Goal: Task Accomplishment & Management: Manage account settings

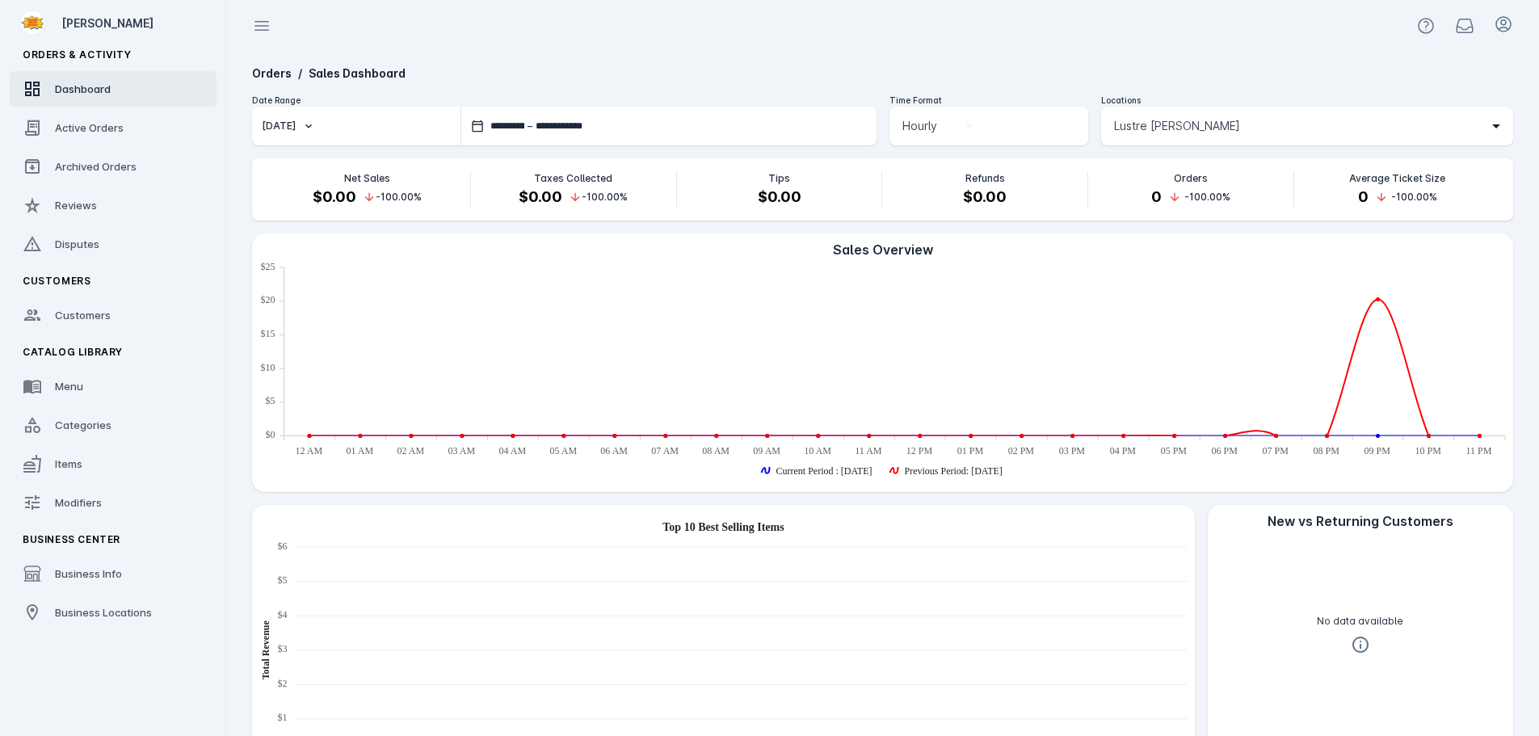
click at [1172, 120] on span "Lustre [PERSON_NAME]" at bounding box center [1177, 125] width 126 height 19
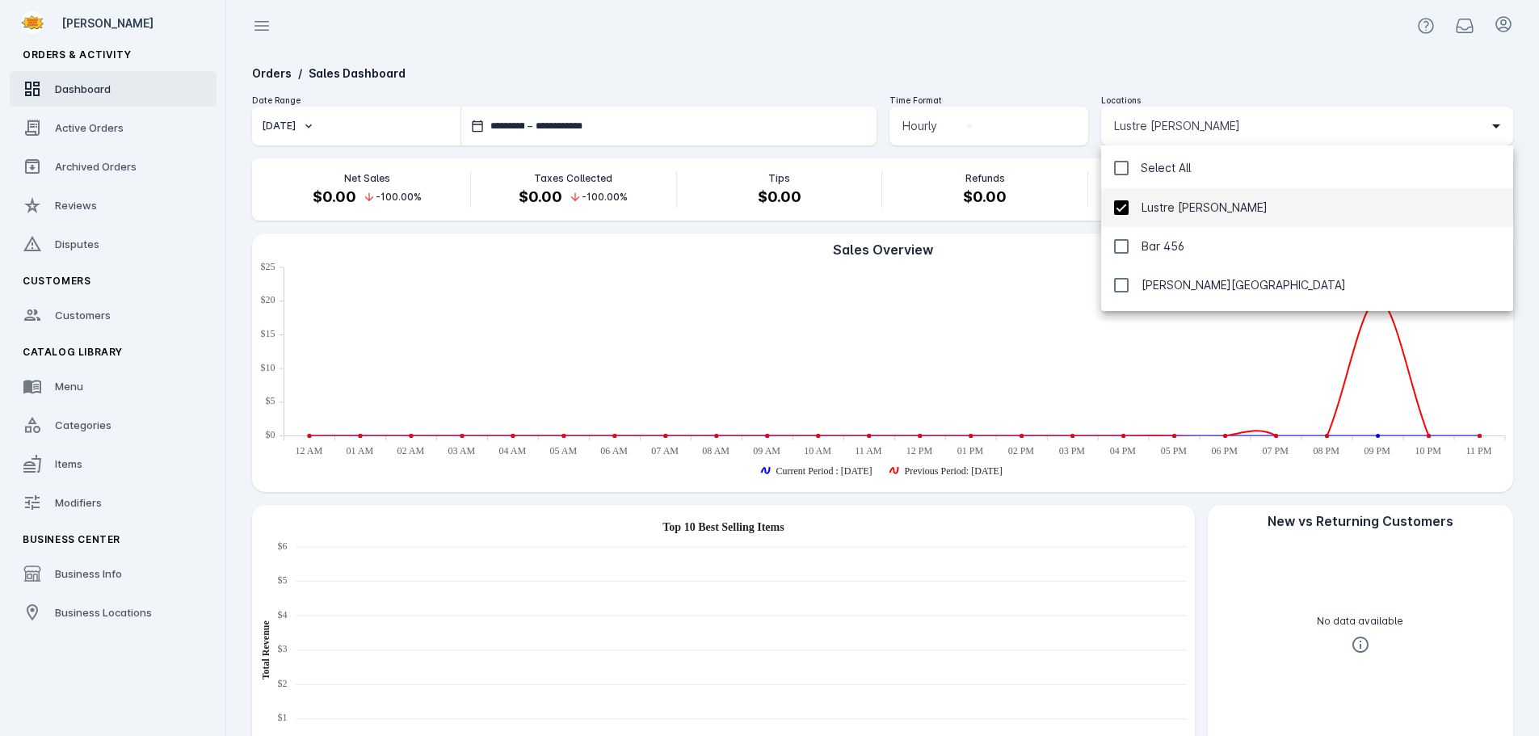
click at [1159, 171] on div "Select All" at bounding box center [1166, 167] width 50 height 19
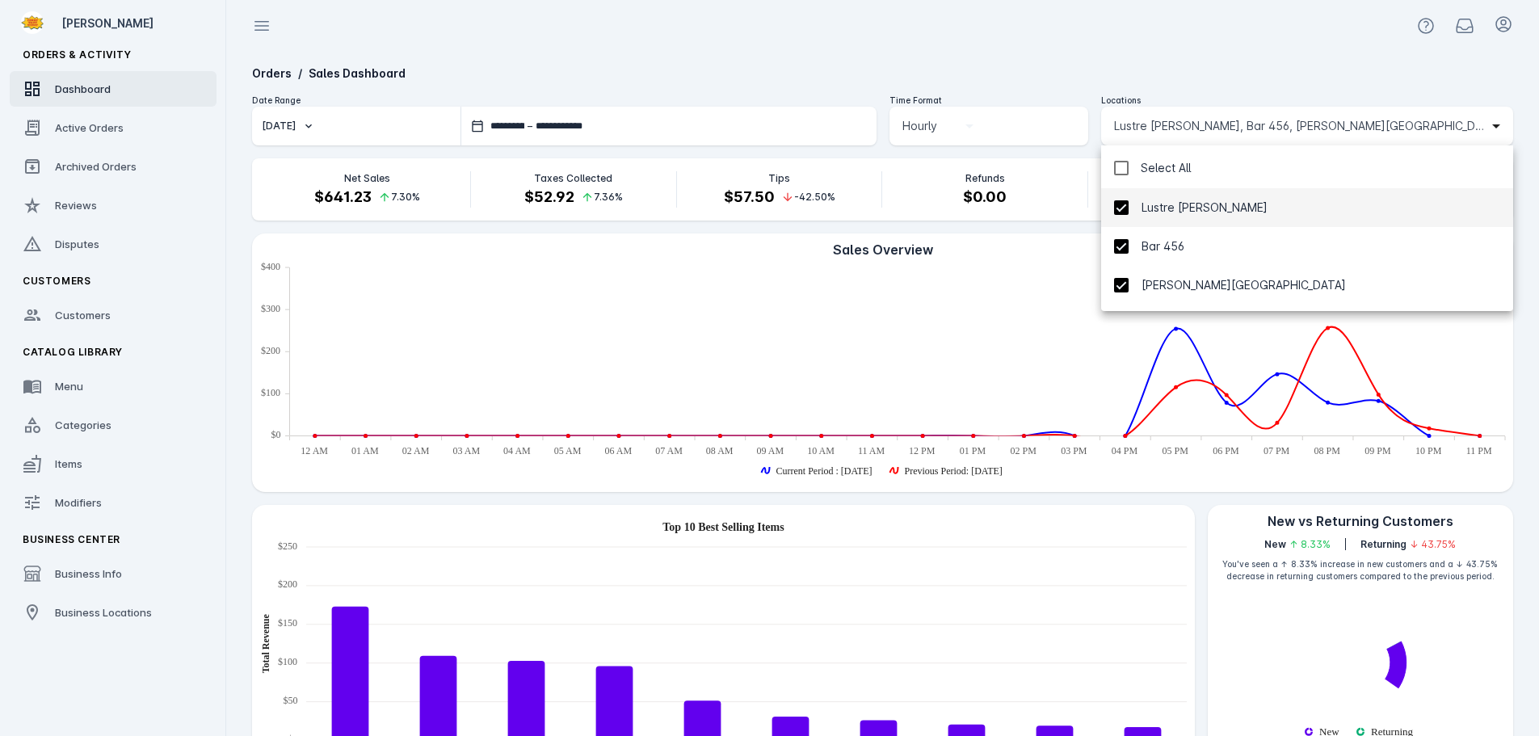
click at [1128, 74] on div at bounding box center [769, 368] width 1539 height 736
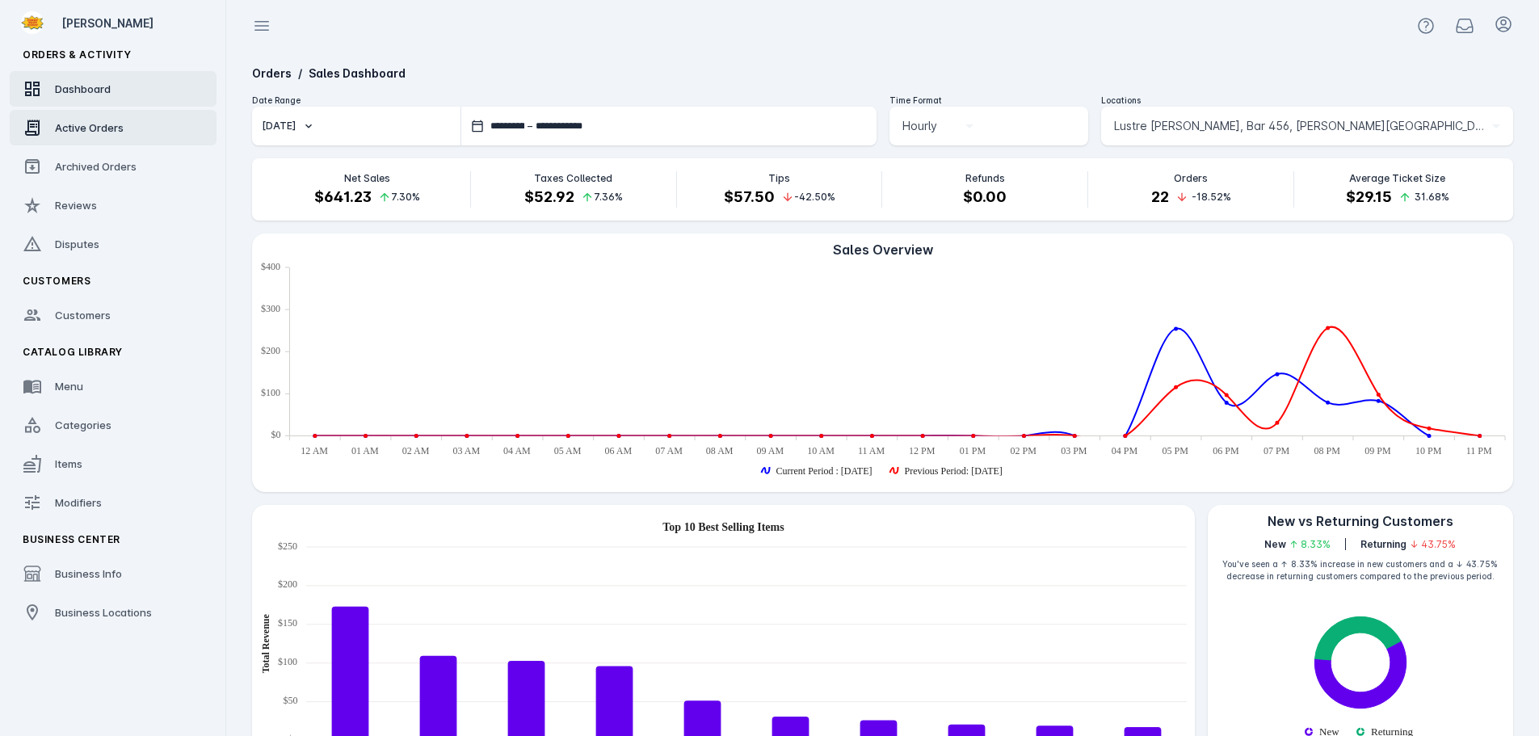
click at [101, 137] on link "Active Orders" at bounding box center [113, 128] width 207 height 36
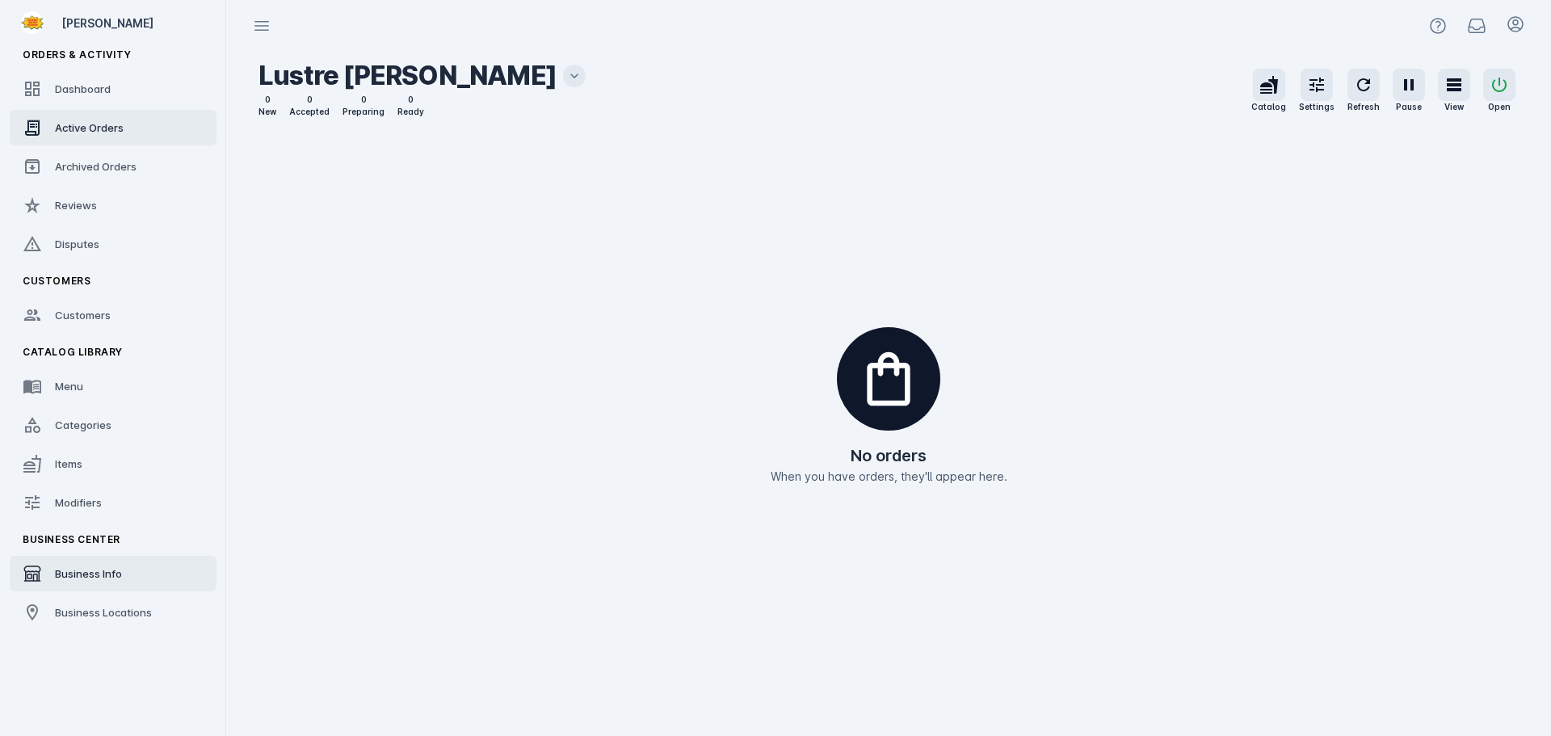
click at [93, 566] on div "Business Info" at bounding box center [88, 574] width 67 height 16
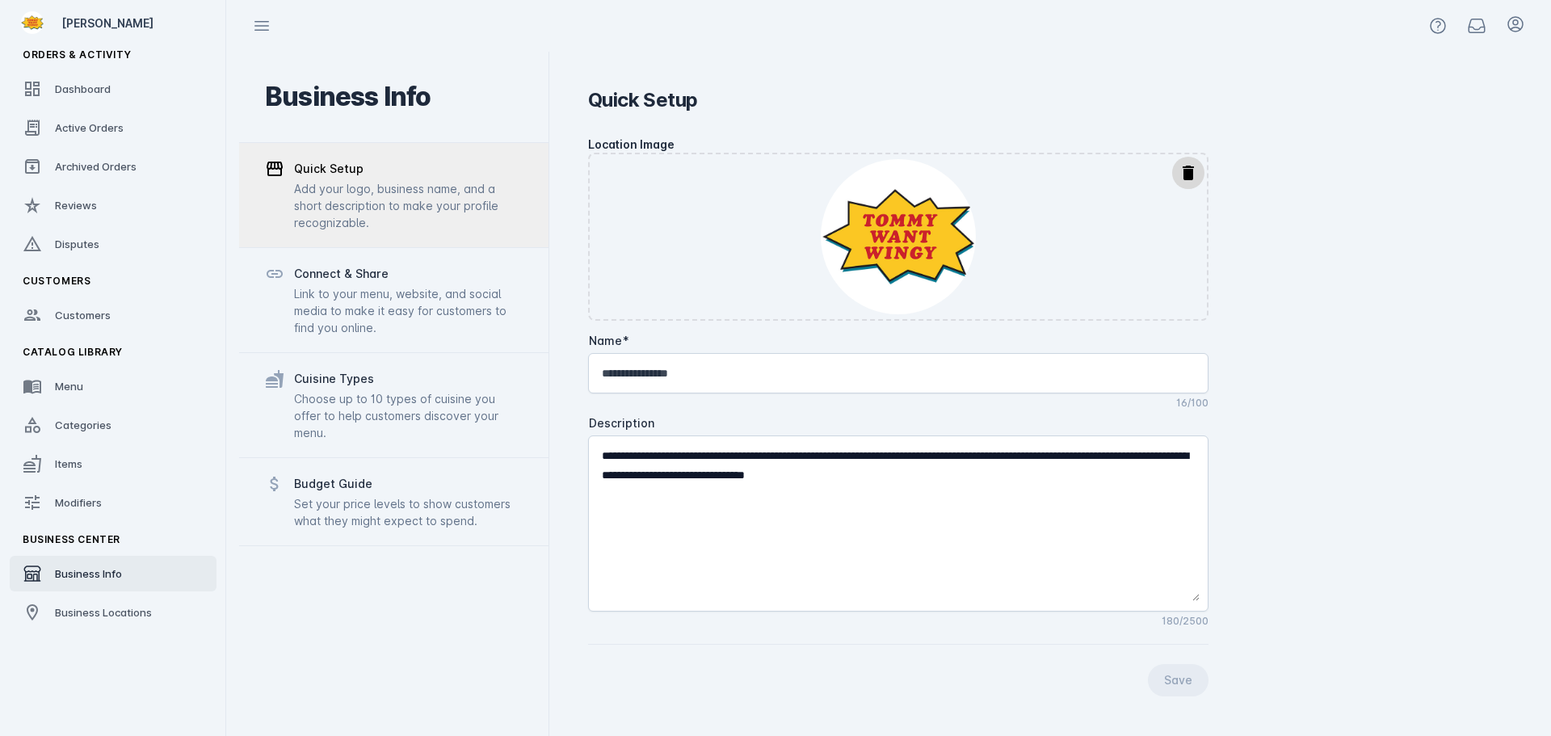
click at [136, 591] on link "Business Info" at bounding box center [113, 574] width 207 height 36
click at [111, 613] on span "Business Locations" at bounding box center [103, 612] width 97 height 13
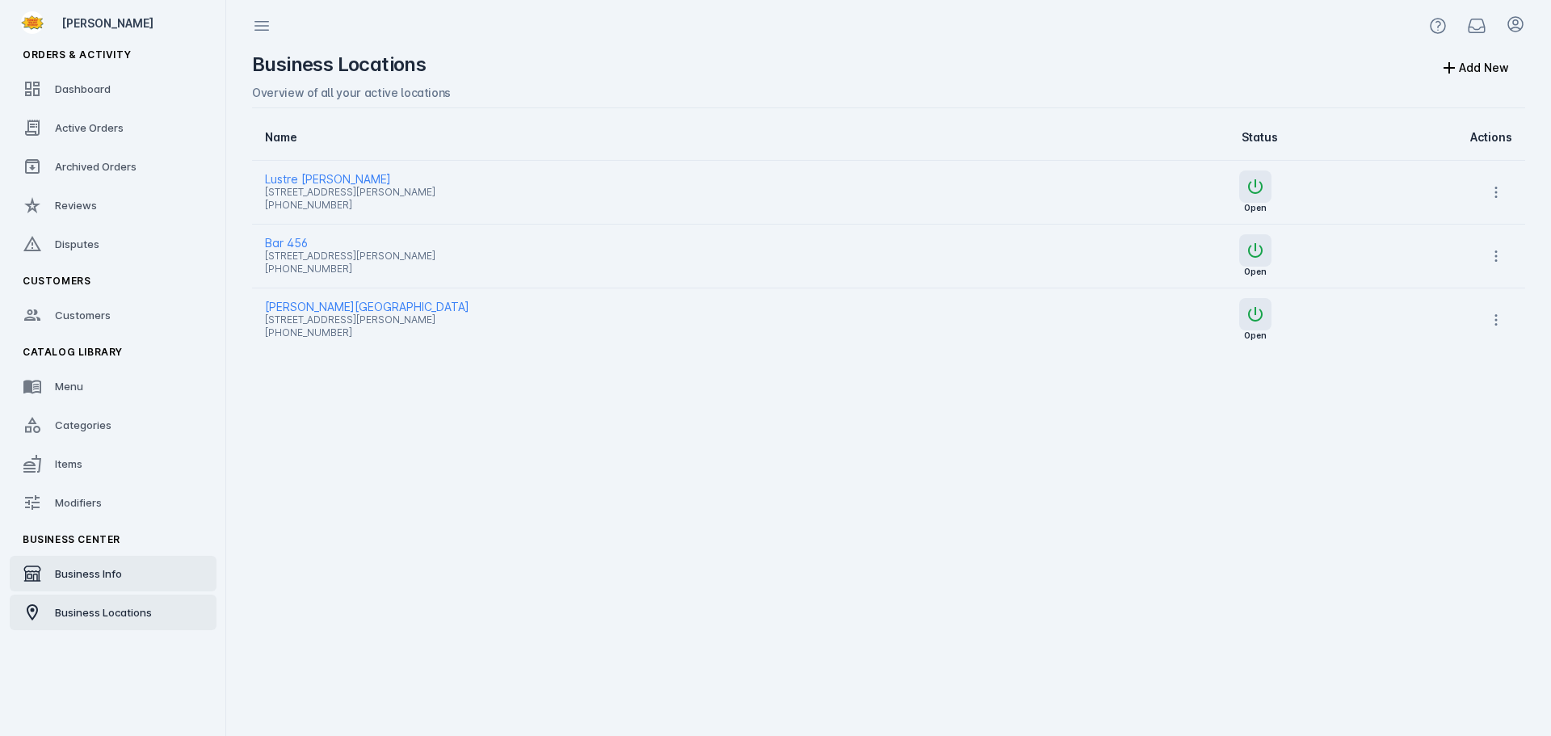
click at [103, 558] on link "Business Info" at bounding box center [113, 574] width 207 height 36
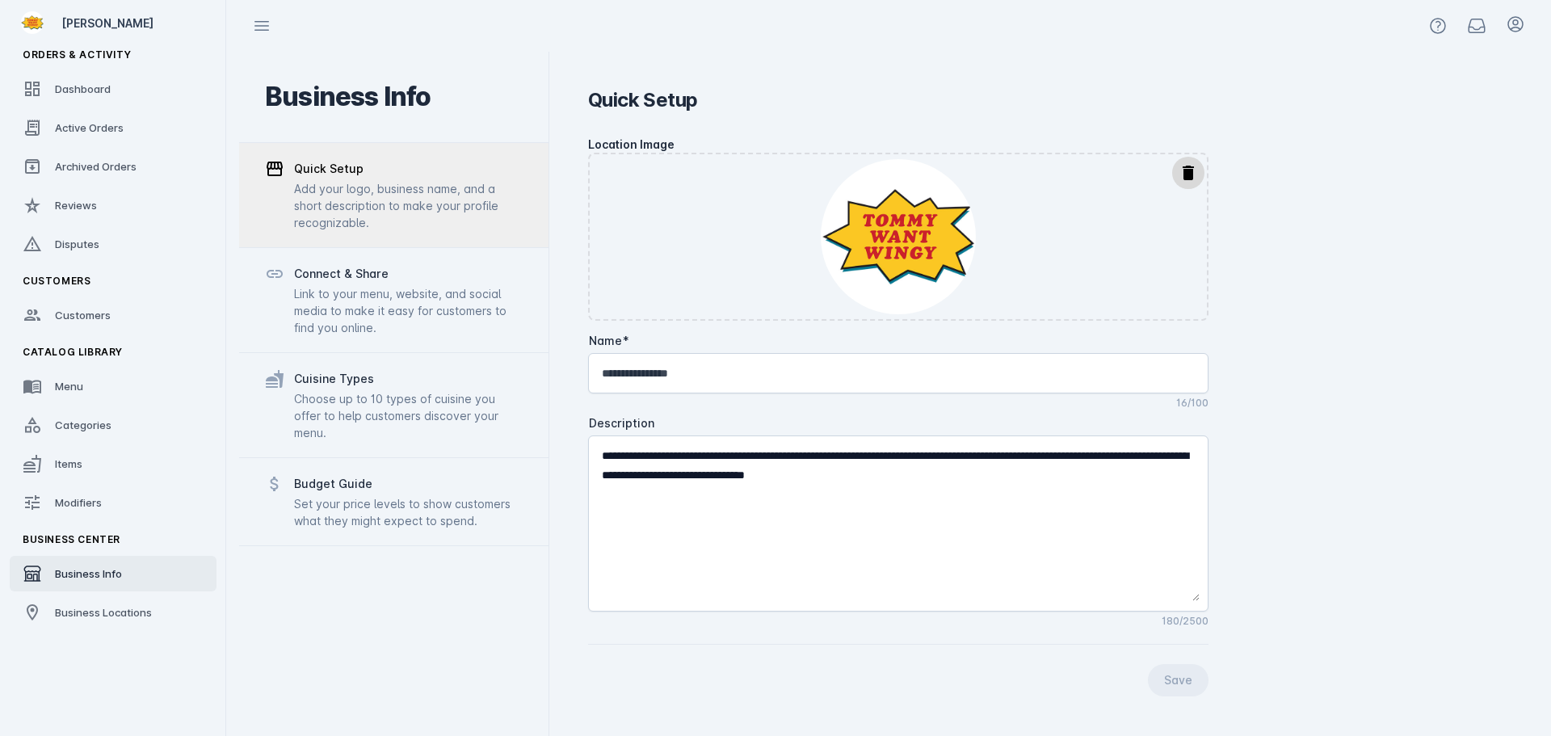
drag, startPoint x: 1179, startPoint y: 179, endPoint x: 1236, endPoint y: 150, distance: 63.6
click at [1180, 179] on mat-icon "delete" at bounding box center [1188, 172] width 19 height 19
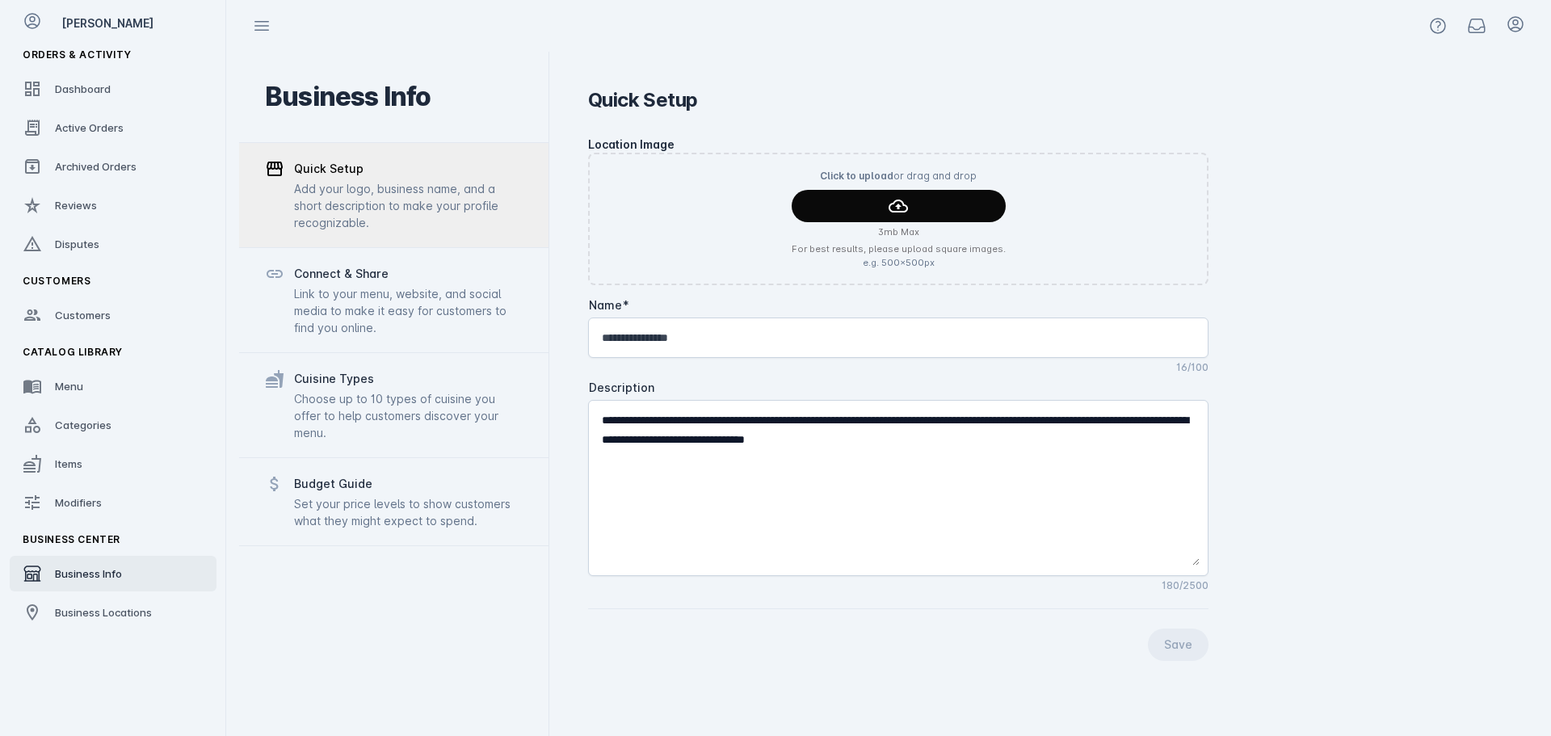
click at [970, 211] on span "continue" at bounding box center [899, 206] width 214 height 39
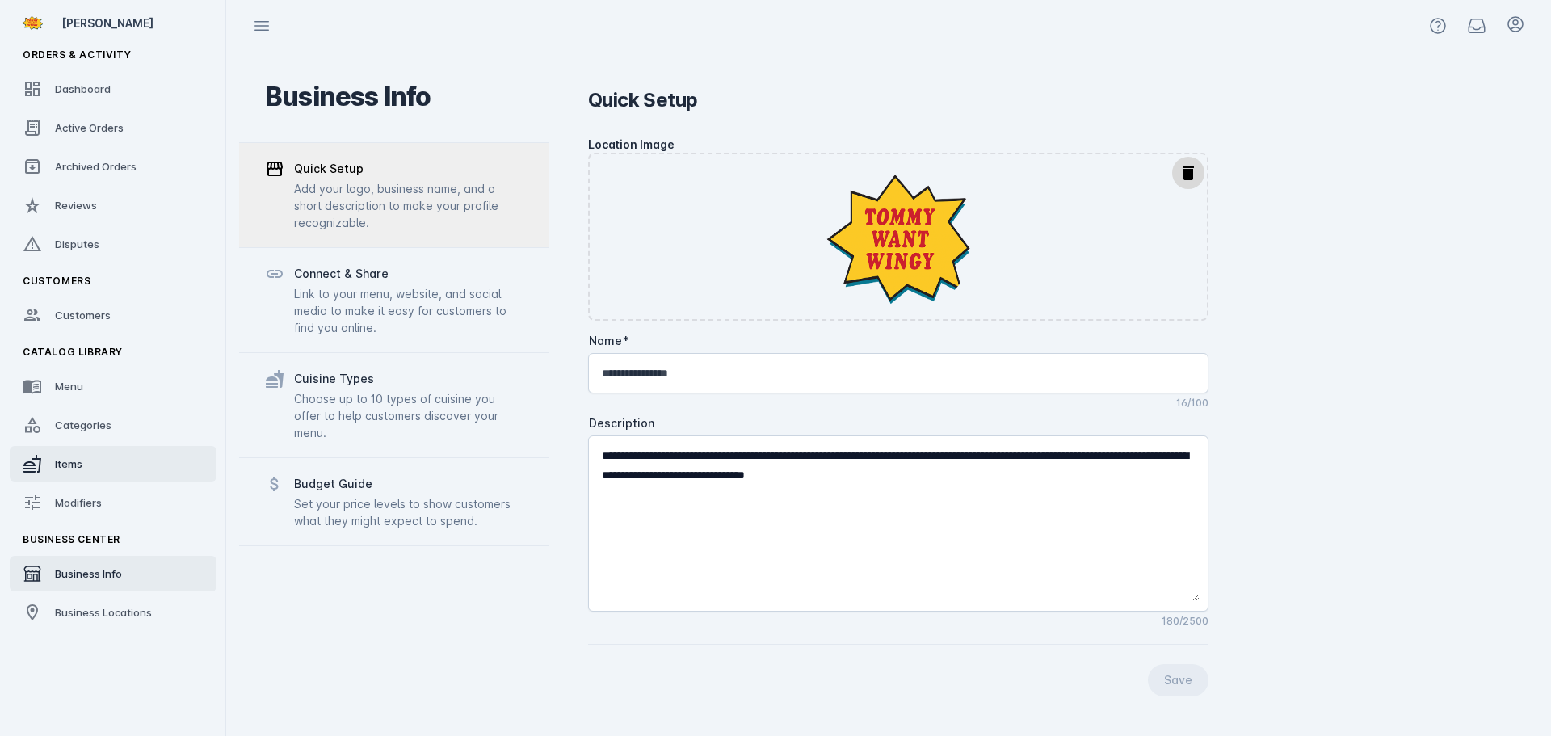
click at [82, 467] on span "Items" at bounding box center [68, 463] width 27 height 13
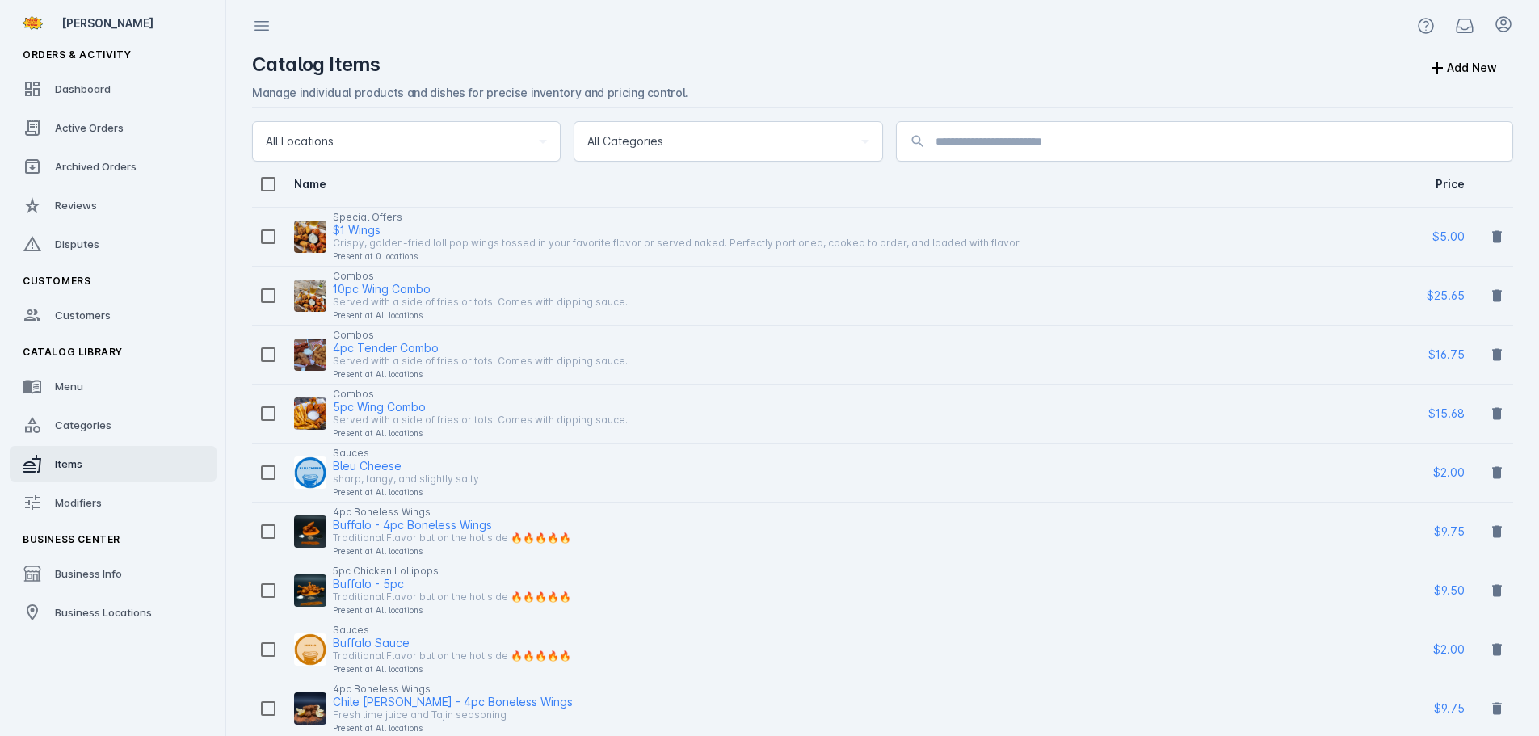
click at [809, 131] on div "All Categories" at bounding box center [727, 141] width 281 height 39
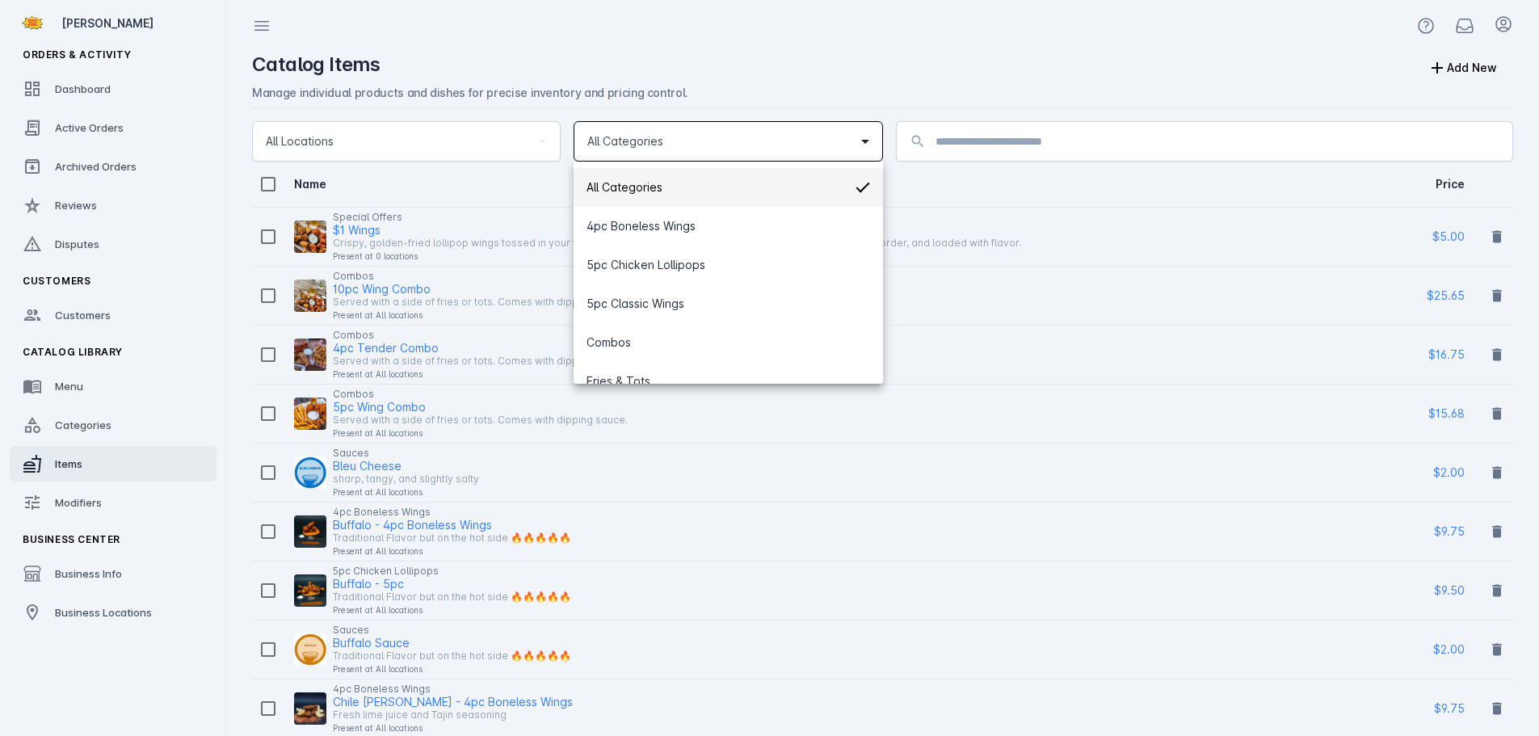
click at [842, 47] on div at bounding box center [769, 368] width 1539 height 736
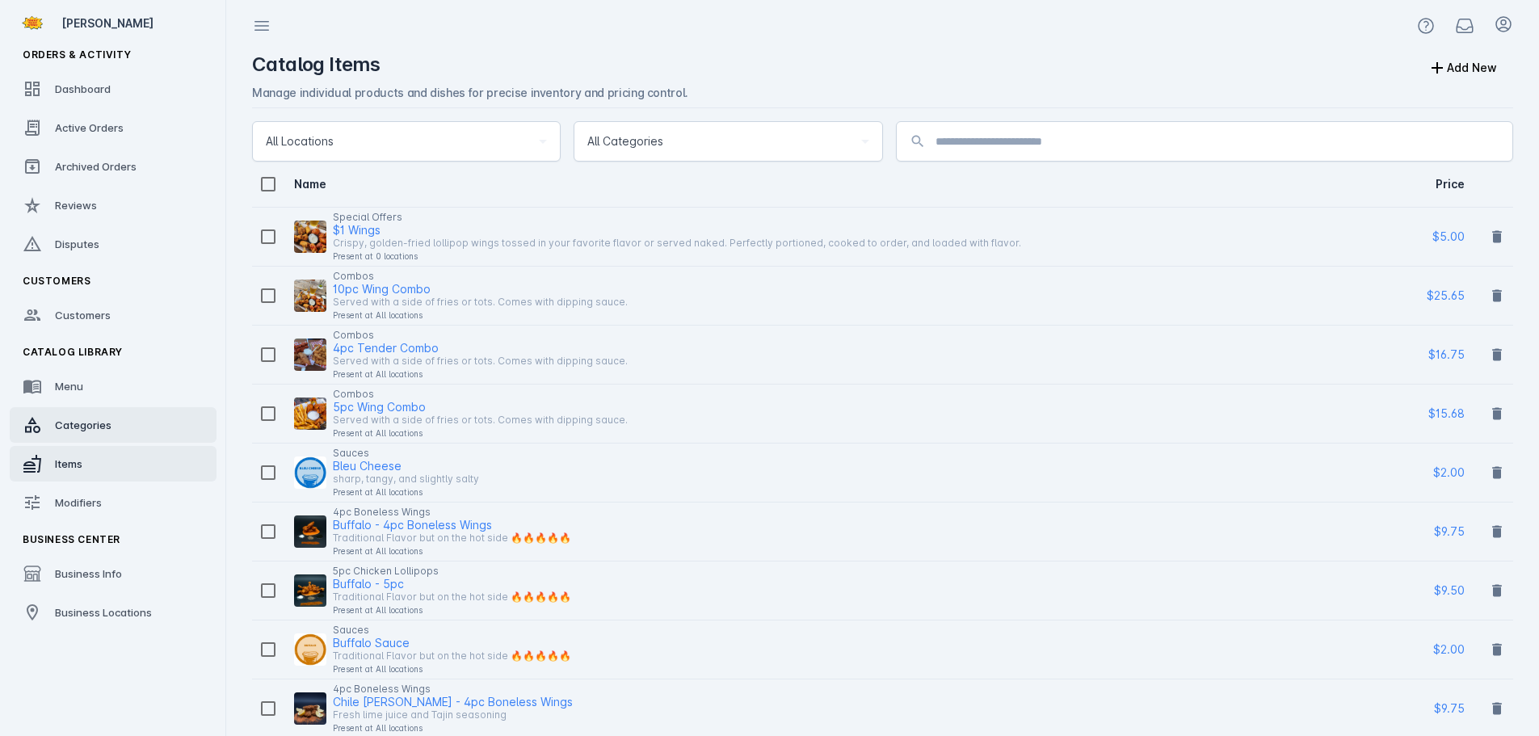
click at [131, 431] on link "Categories" at bounding box center [113, 425] width 207 height 36
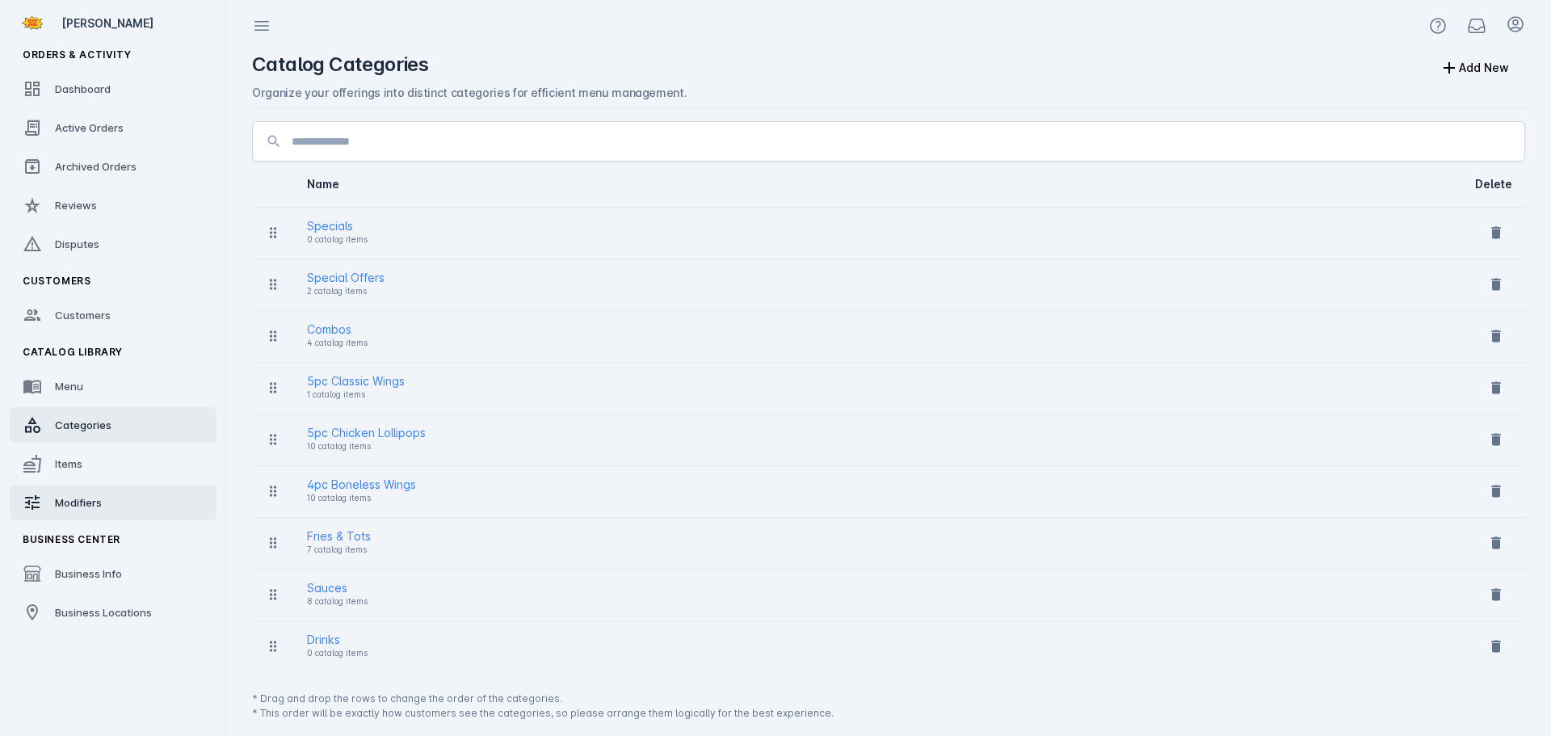
click at [91, 506] on span "Modifiers" at bounding box center [78, 502] width 47 height 13
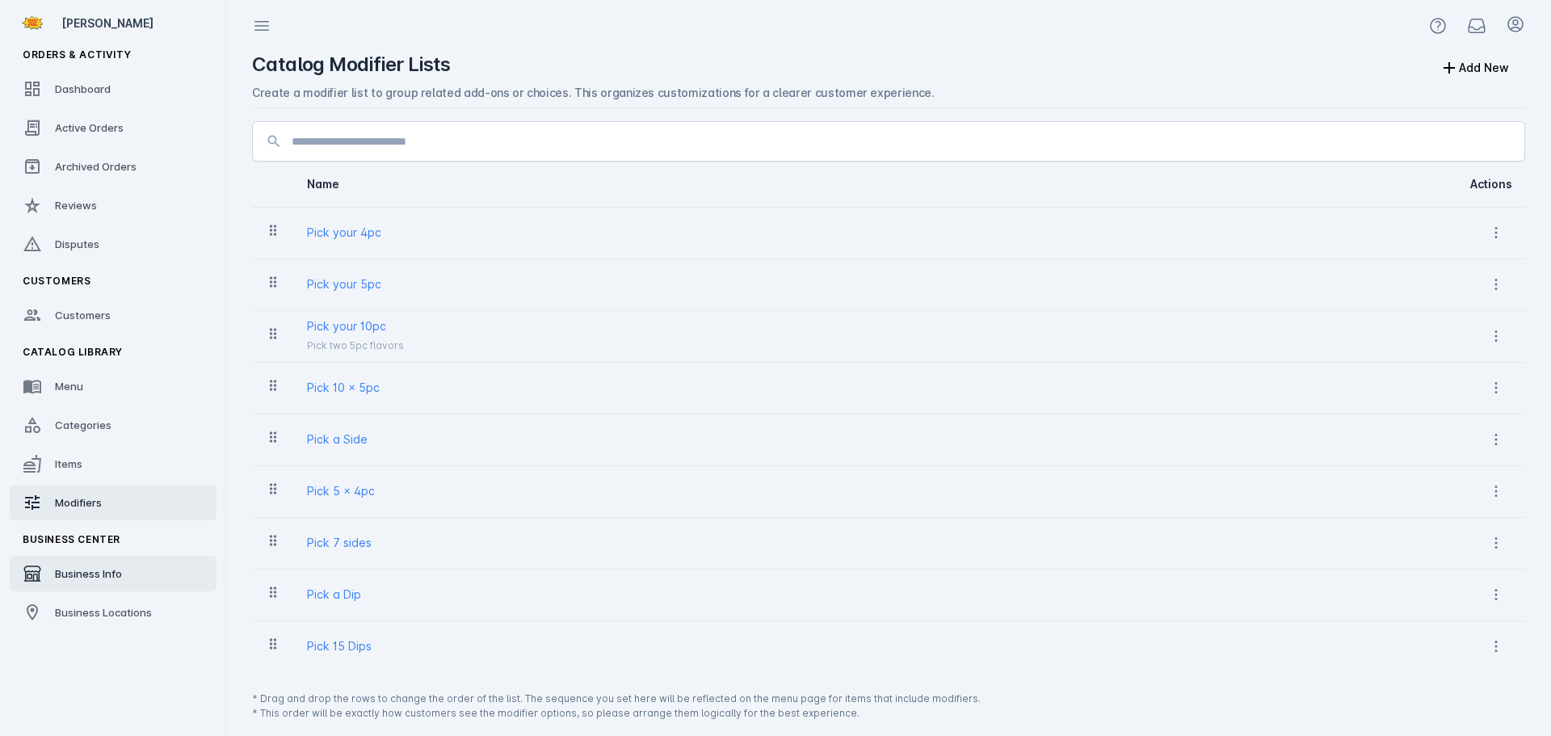
click at [88, 583] on link "Business Info" at bounding box center [113, 574] width 207 height 36
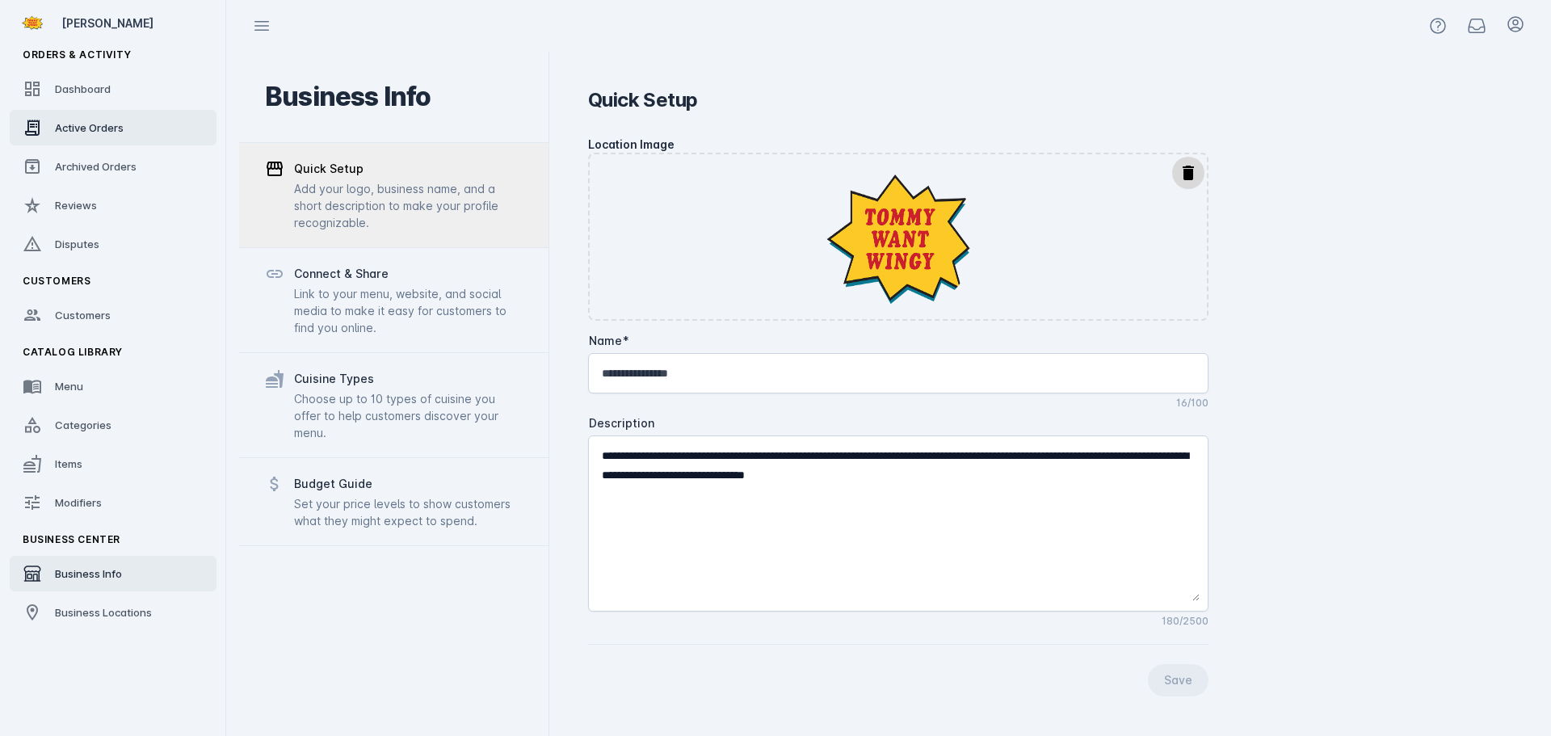
click at [101, 133] on span "Active Orders" at bounding box center [89, 127] width 69 height 13
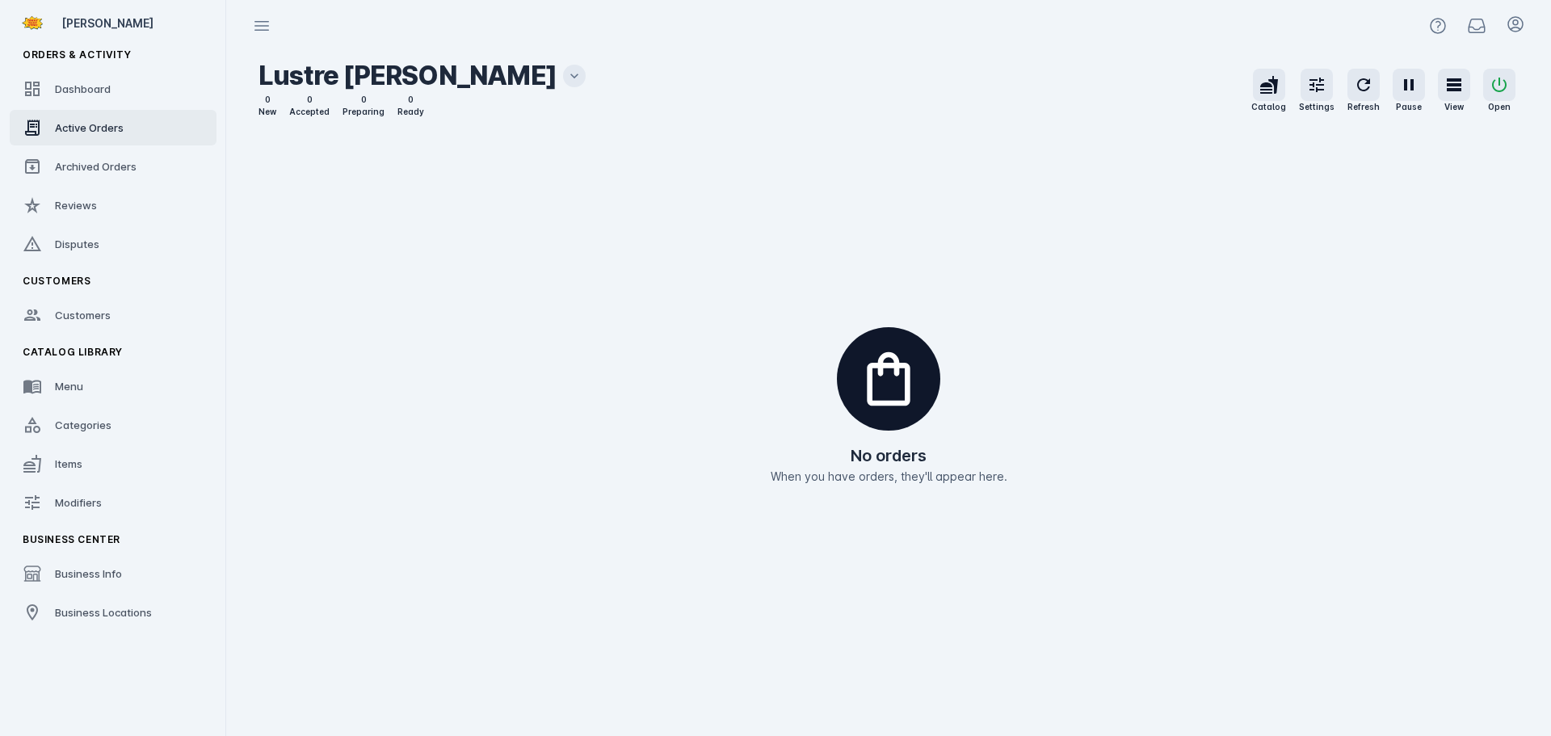
click at [566, 69] on icon at bounding box center [574, 76] width 16 height 16
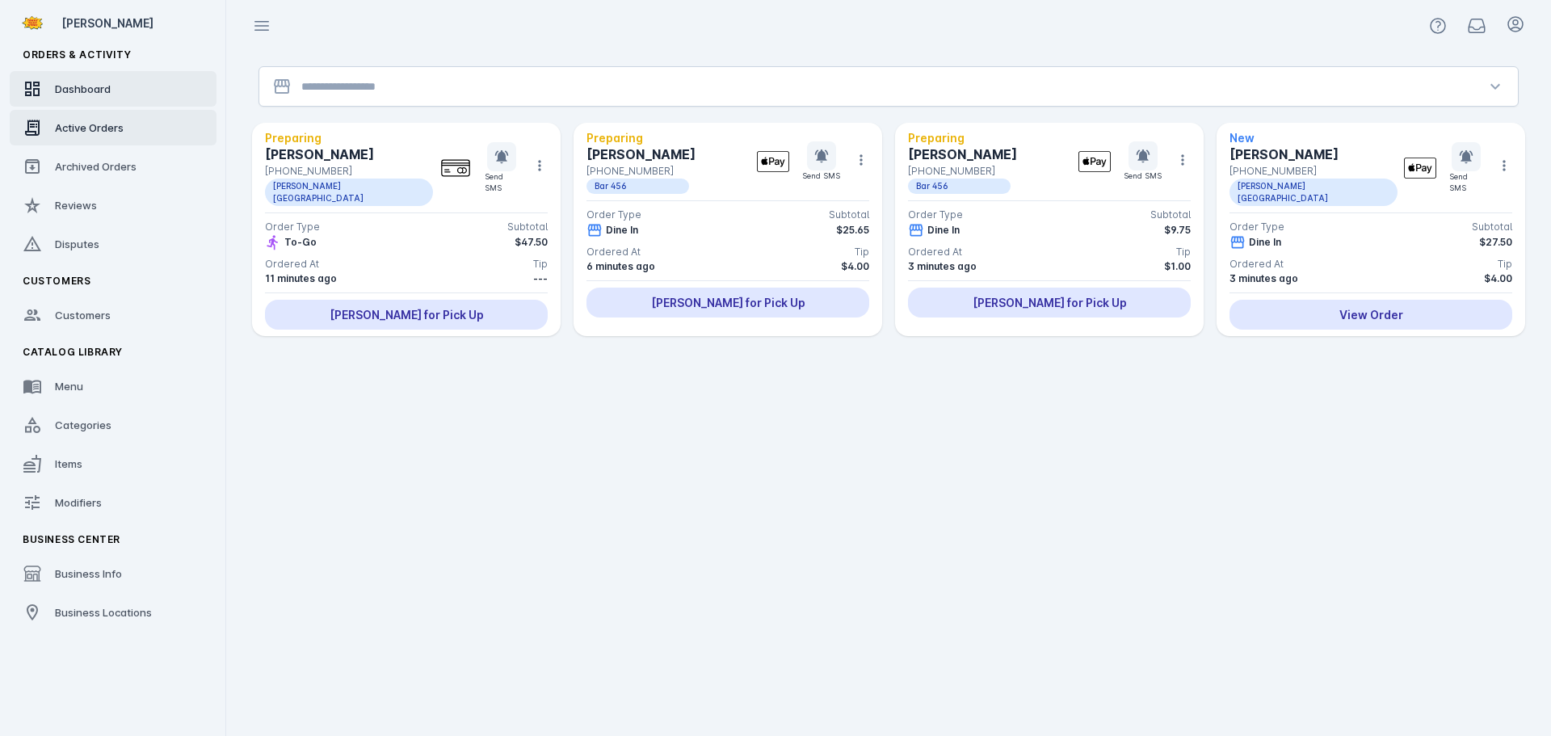
click at [128, 91] on link "Dashboard" at bounding box center [113, 89] width 207 height 36
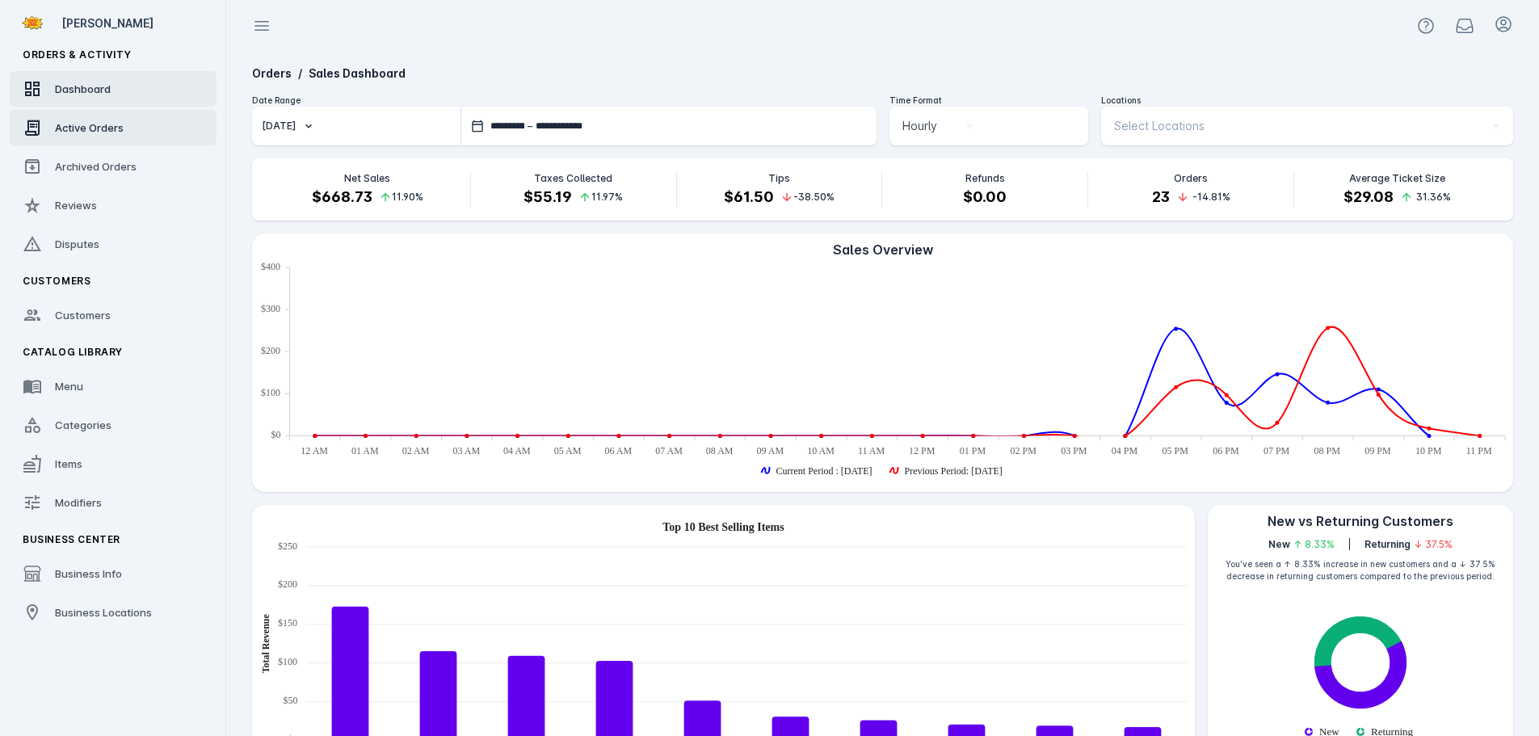
click at [110, 128] on span "Active Orders" at bounding box center [89, 127] width 69 height 13
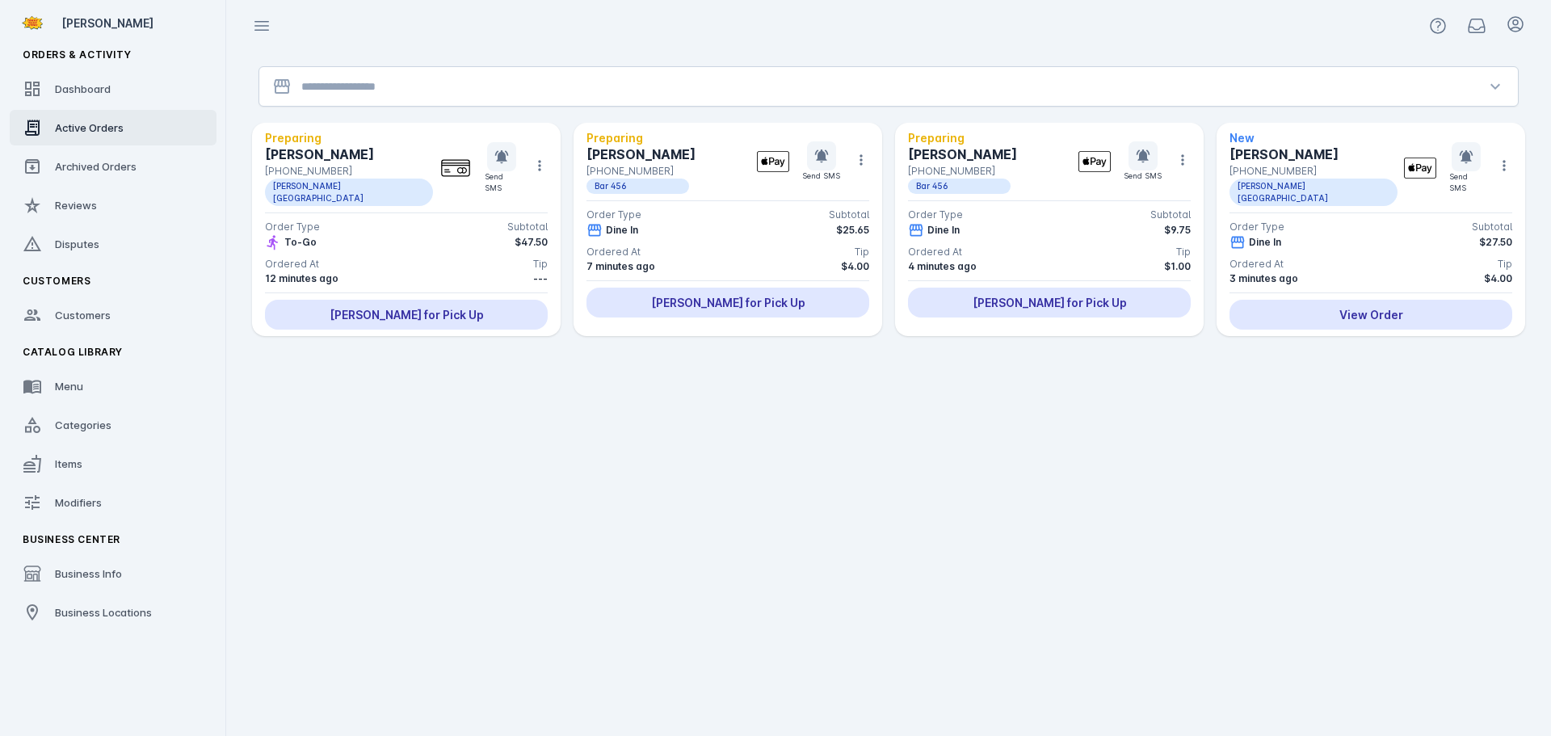
click at [402, 96] on div at bounding box center [888, 86] width 1175 height 39
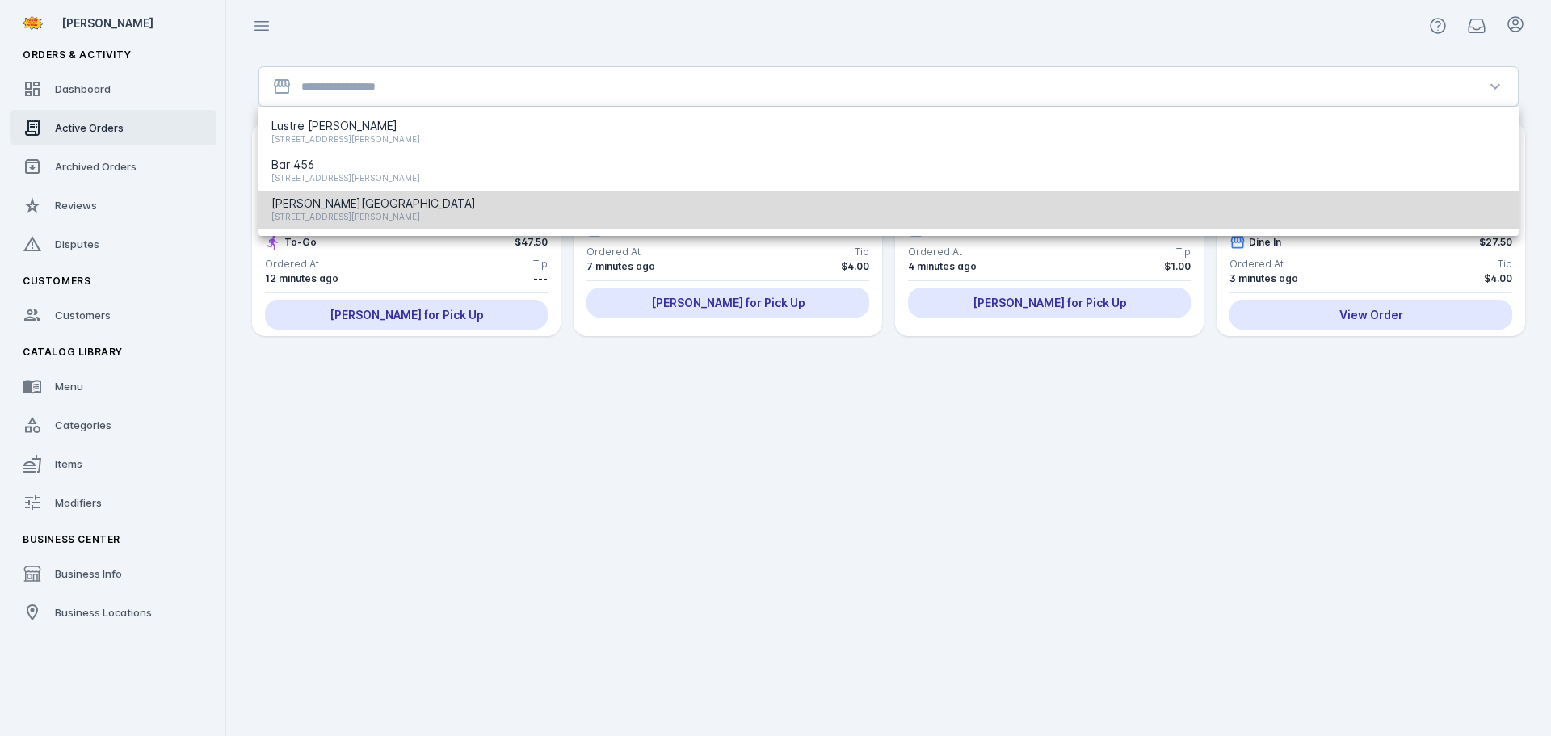
click at [383, 192] on mat-option "Barton Springs Saloon 424 S Lamar Blvd, Austin, TX 78704, USA" at bounding box center [889, 210] width 1261 height 39
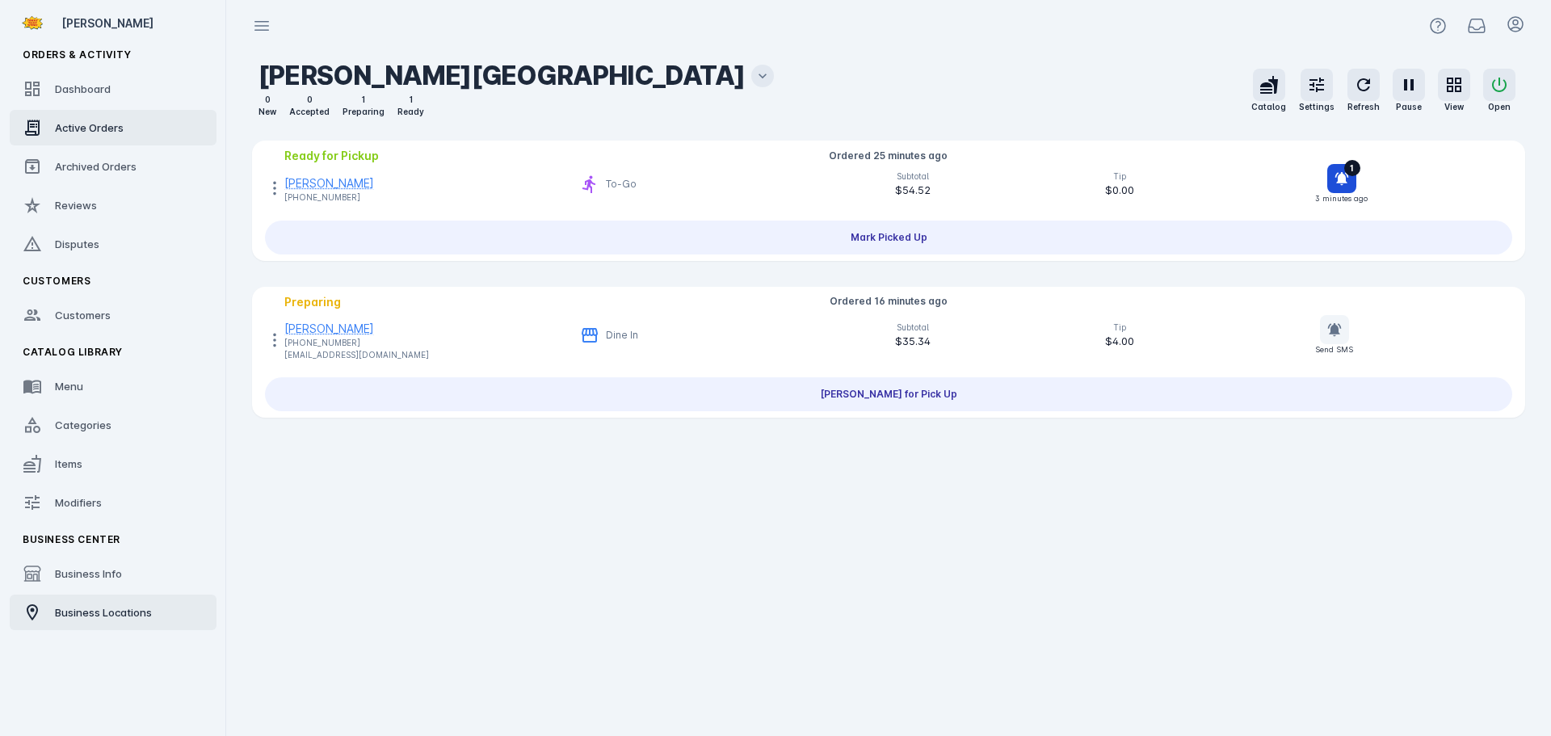
click at [80, 608] on span "Business Locations" at bounding box center [103, 612] width 97 height 13
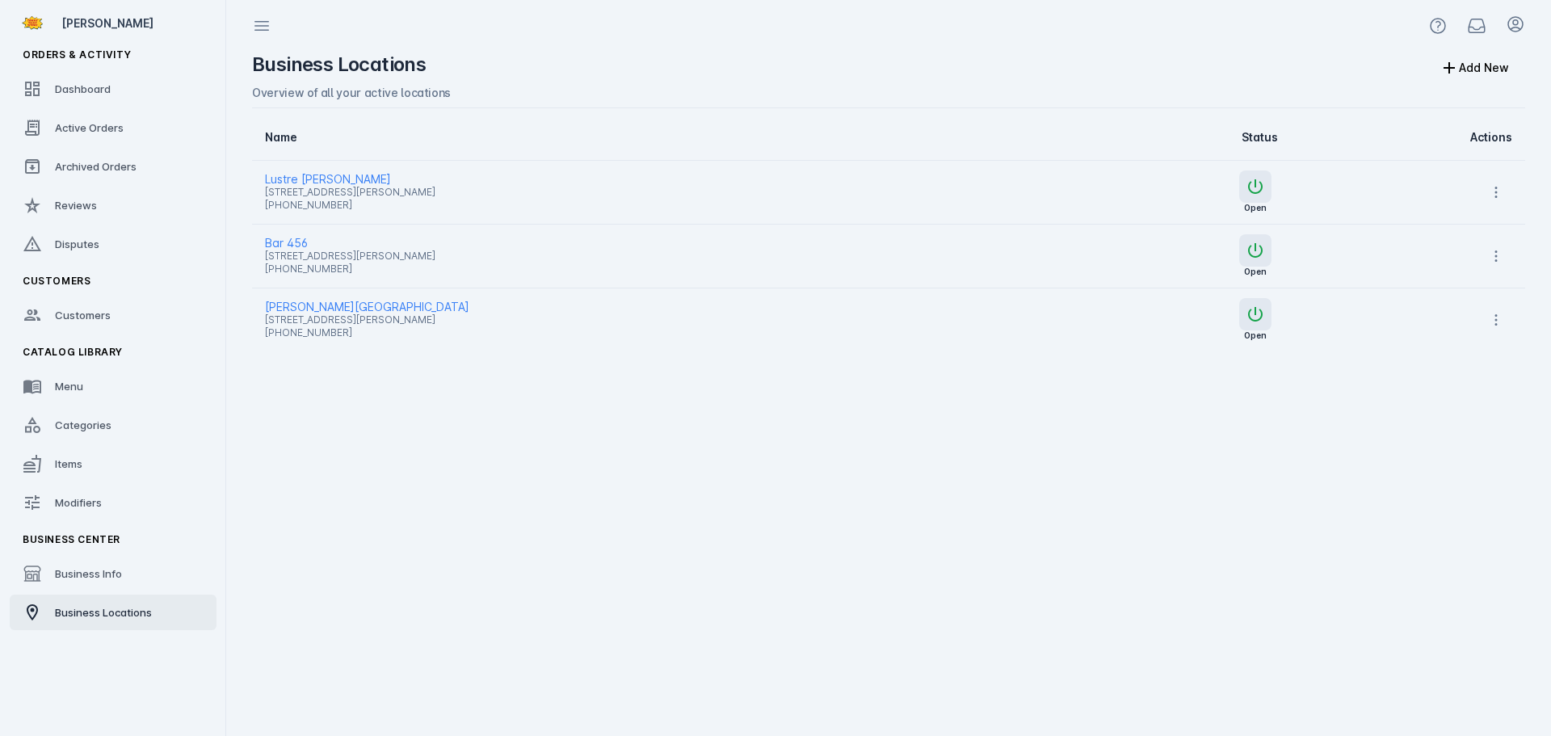
click at [310, 310] on span "424 S Lamar Blvd, Austin, TX 78704, USA" at bounding box center [649, 319] width 768 height 19
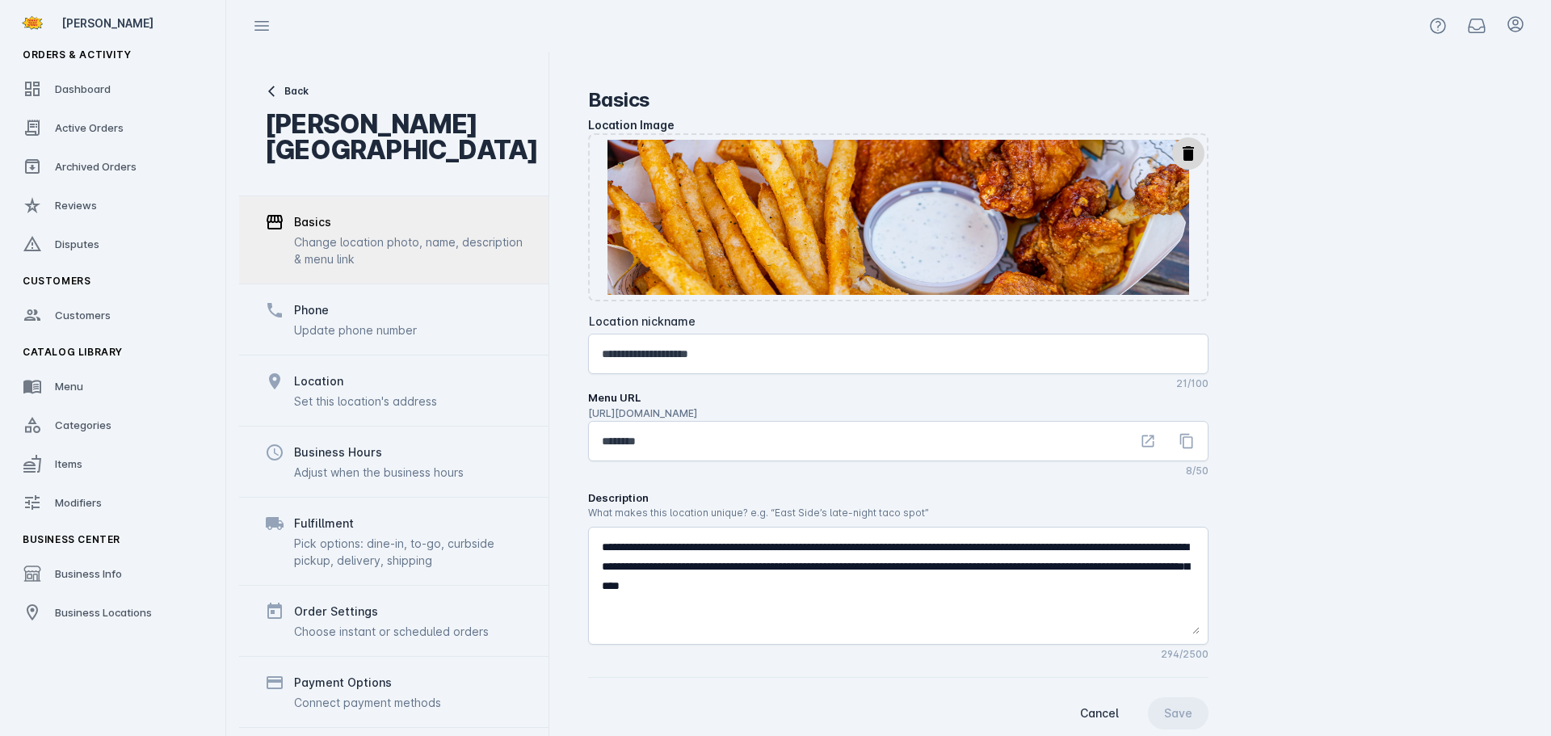
click at [310, 309] on div "Phone" at bounding box center [311, 310] width 35 height 19
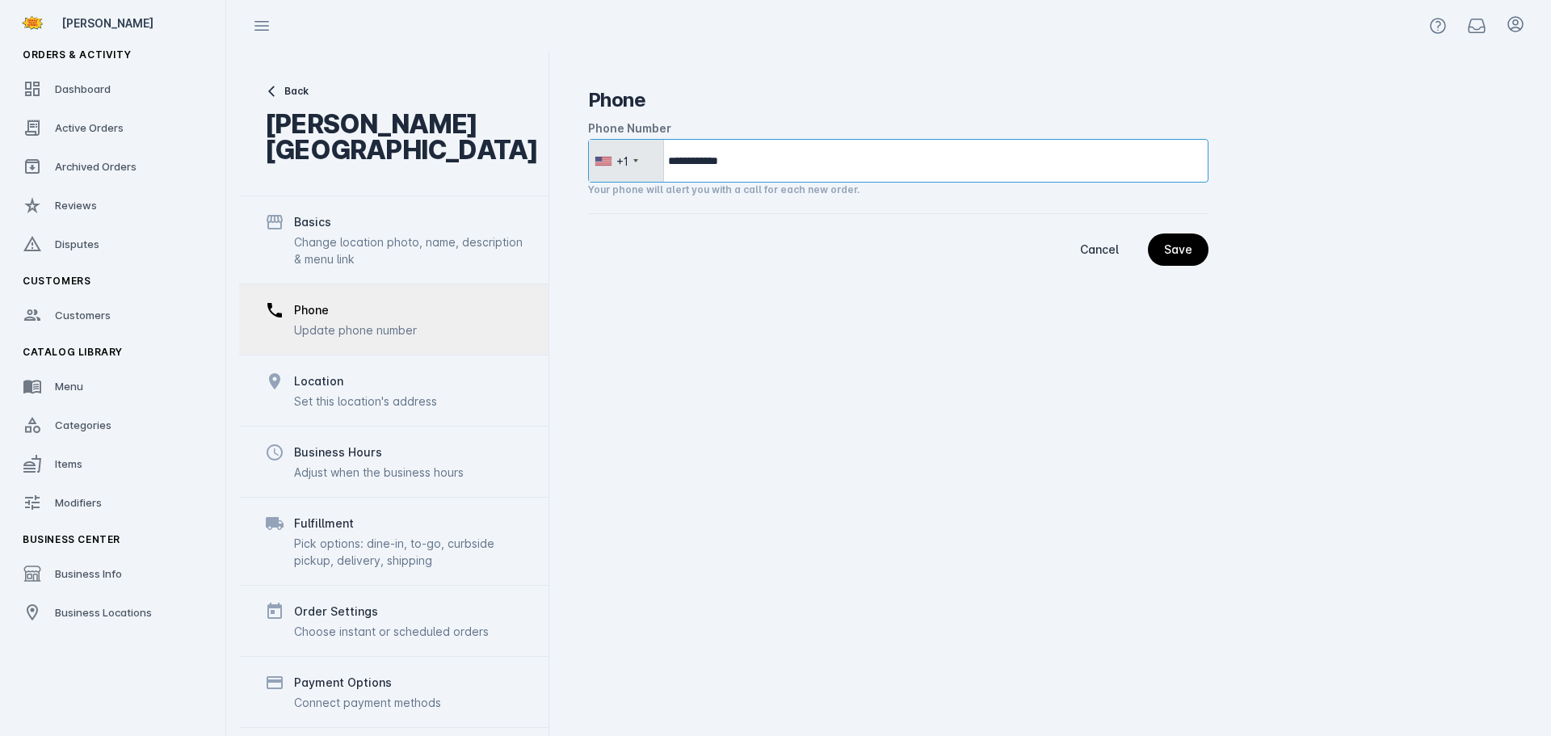
click at [750, 164] on input "**********" at bounding box center [898, 161] width 621 height 44
drag, startPoint x: 683, startPoint y: 162, endPoint x: 866, endPoint y: 149, distance: 183.8
click at [866, 150] on input "**********" at bounding box center [898, 161] width 621 height 44
click at [1194, 249] on span "continue" at bounding box center [1178, 249] width 61 height 39
type input "**********"
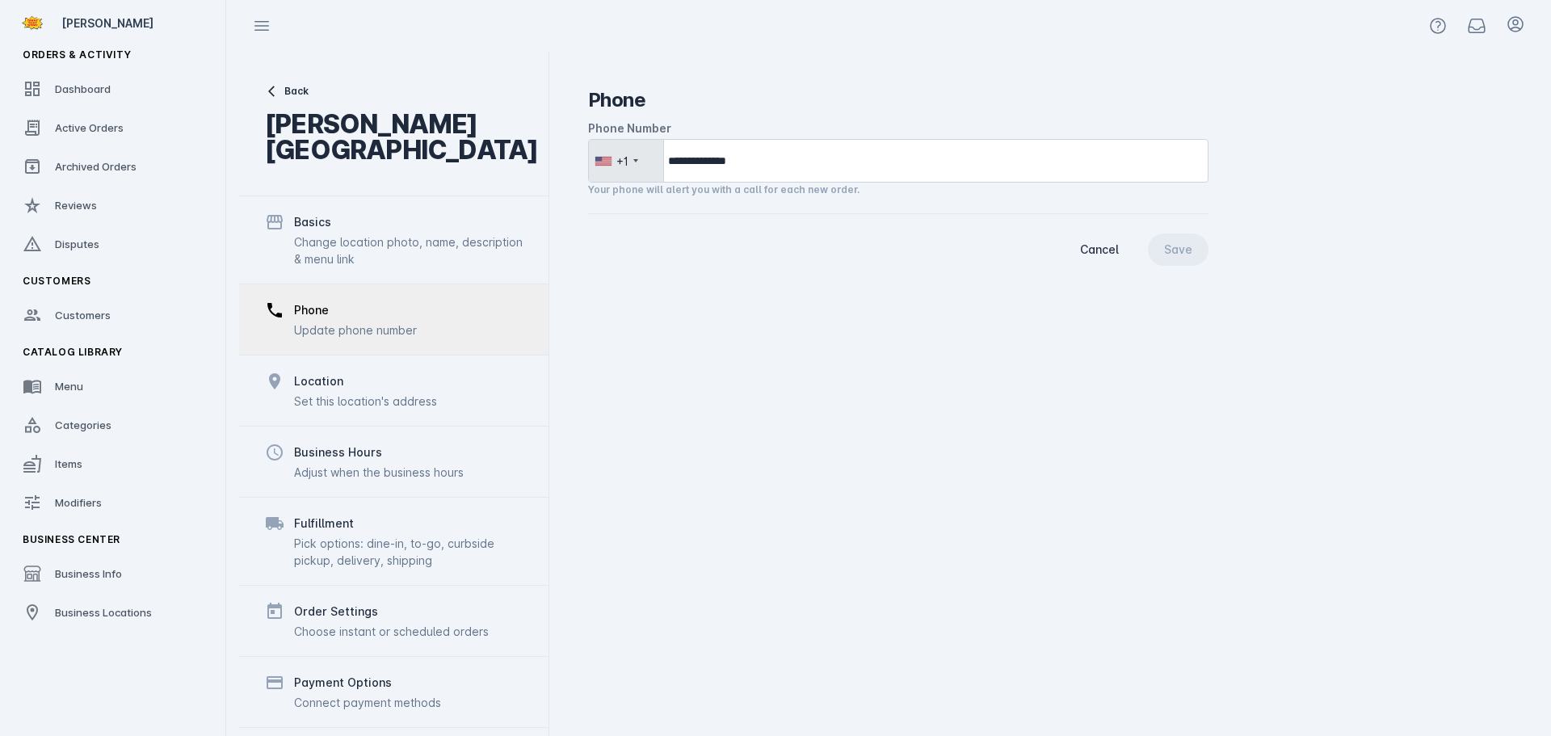
click at [364, 243] on div "Change location photo, name, description & menu link" at bounding box center [408, 251] width 229 height 34
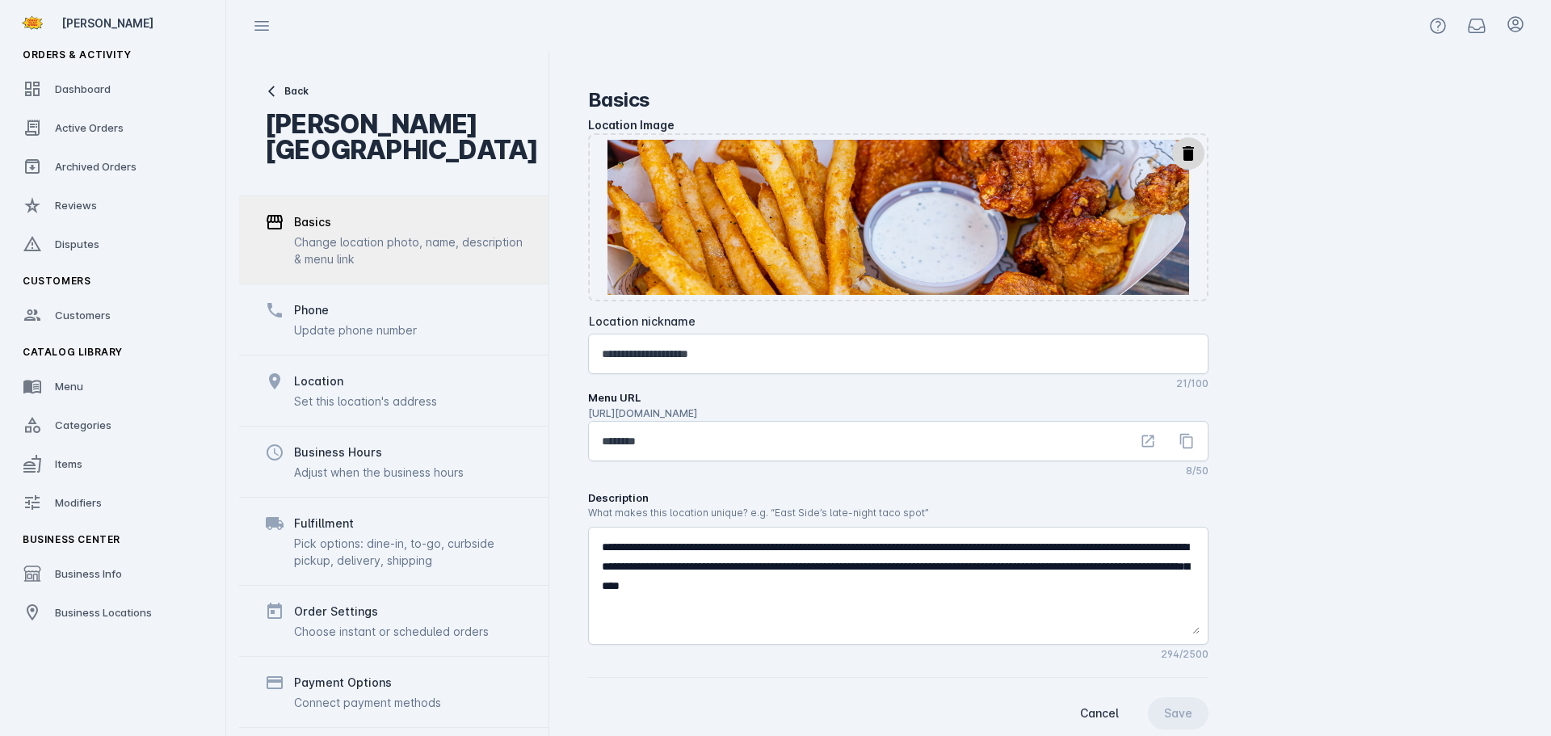
click at [621, 441] on input "********" at bounding box center [865, 441] width 527 height 19
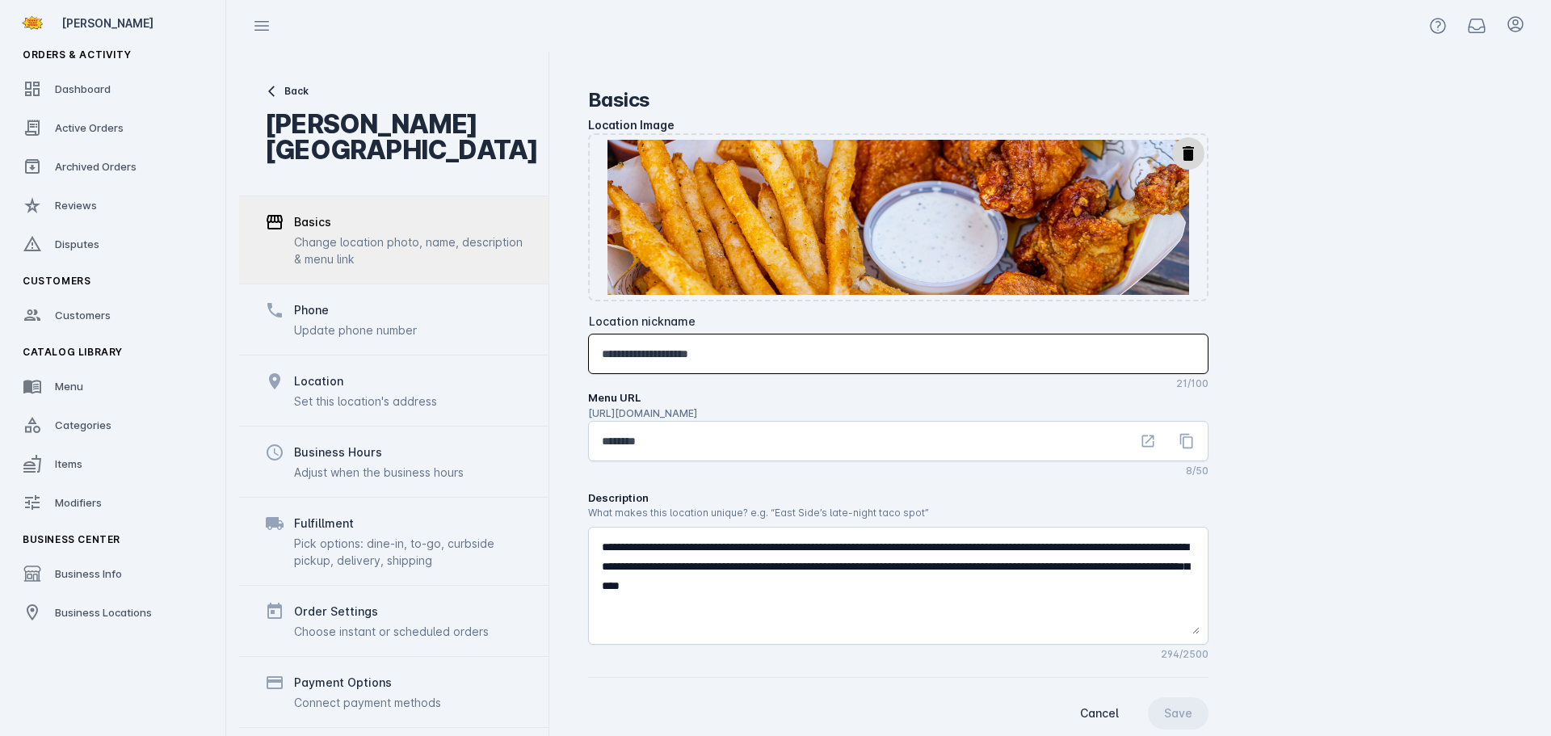
click at [663, 350] on input "**********" at bounding box center [898, 353] width 593 height 19
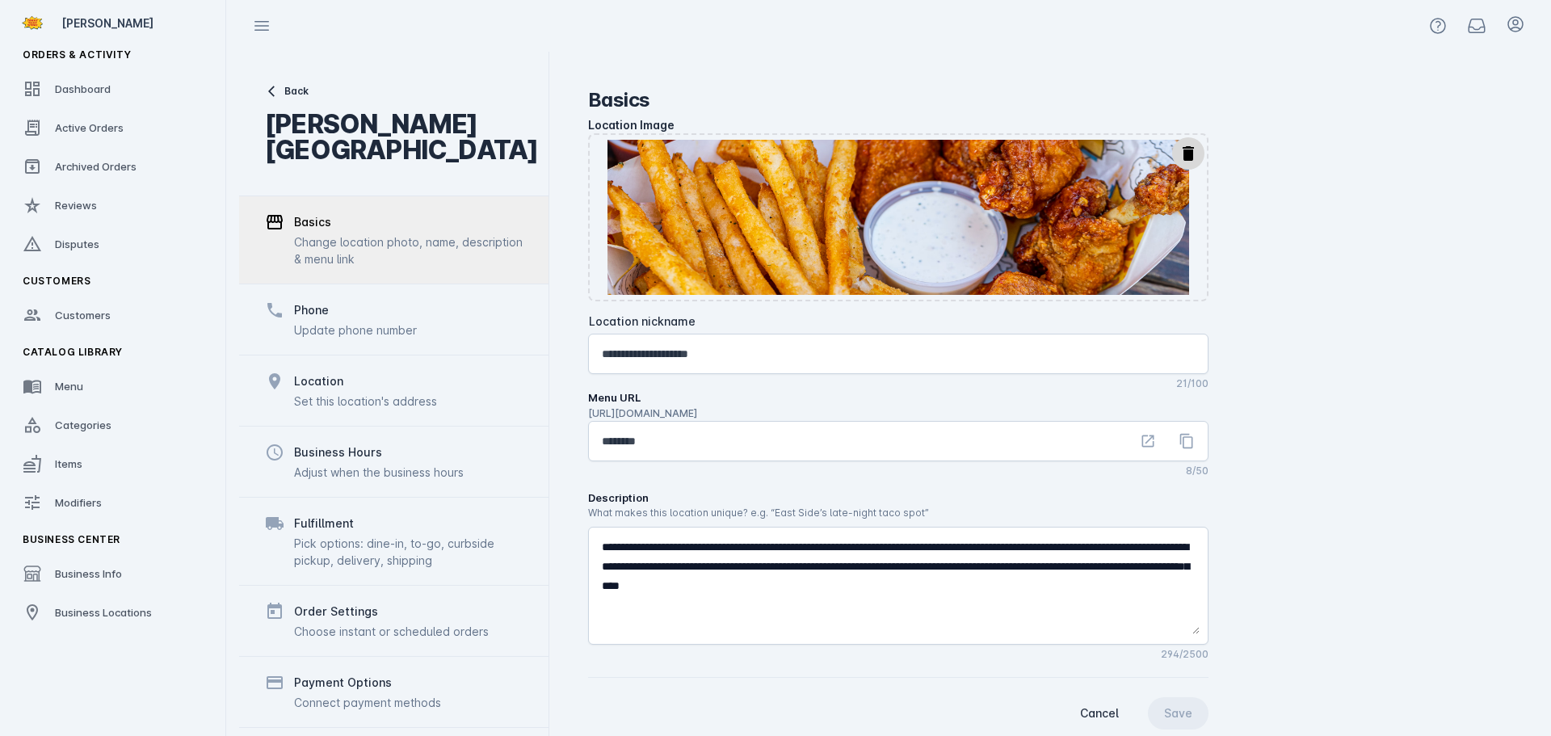
click at [365, 316] on div "Phone" at bounding box center [355, 310] width 123 height 19
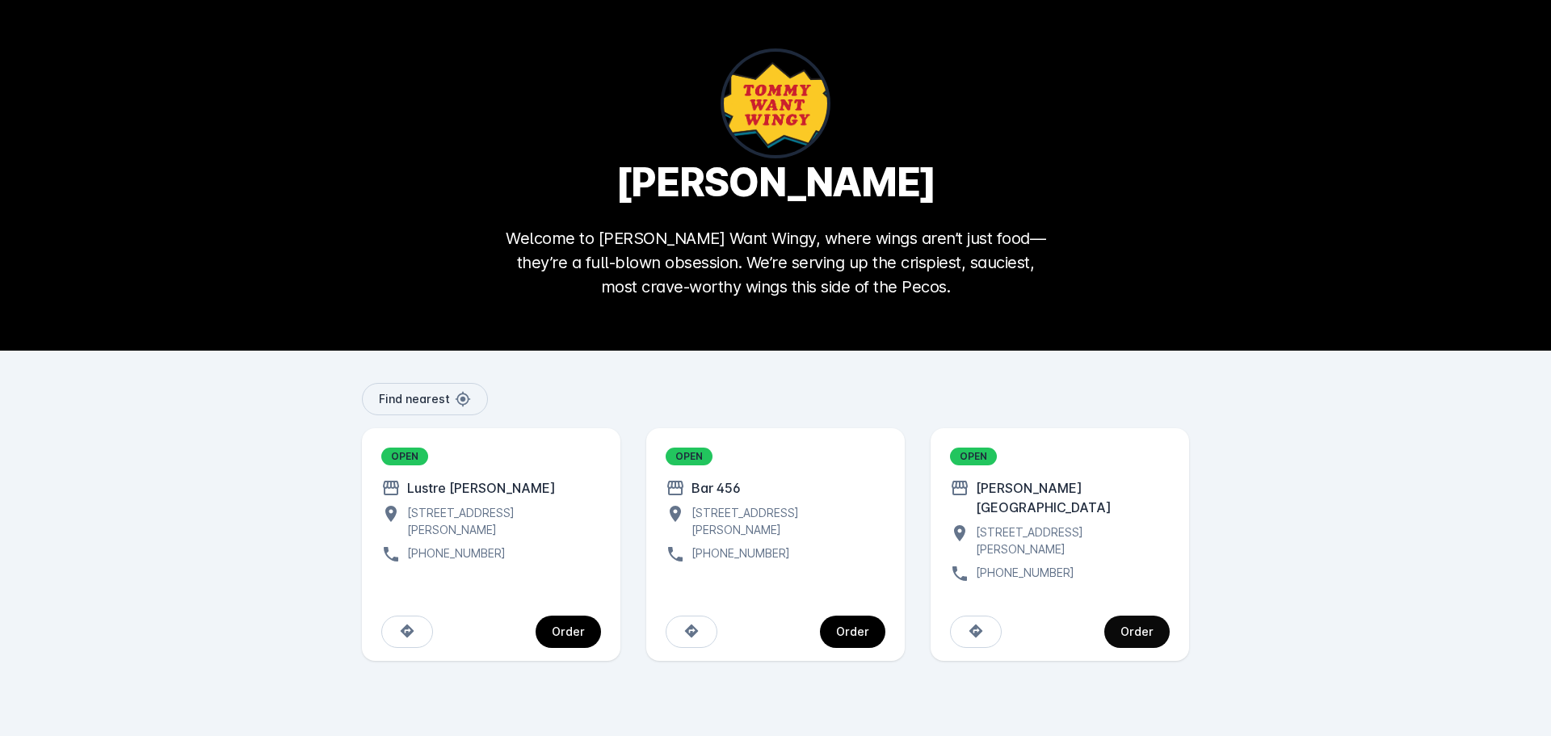
click at [1136, 626] on div "Order" at bounding box center [1137, 631] width 33 height 11
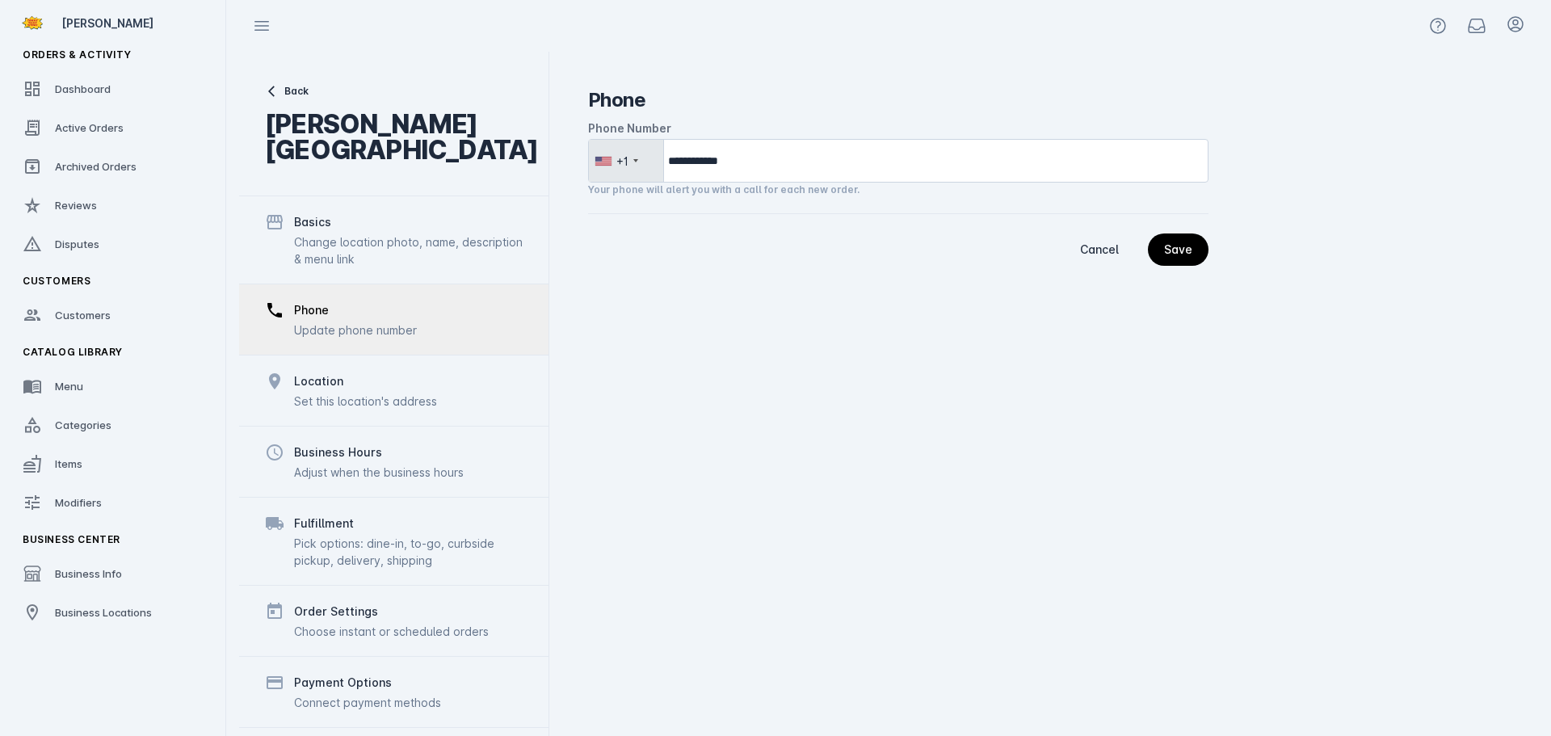
click at [76, 107] on fuse-vertical-navigation-group-item "Orders & Activity Dashboard Active Orders Archived Orders Reviews Disputes" at bounding box center [113, 152] width 226 height 226
click at [74, 123] on span "Active Orders" at bounding box center [89, 127] width 69 height 13
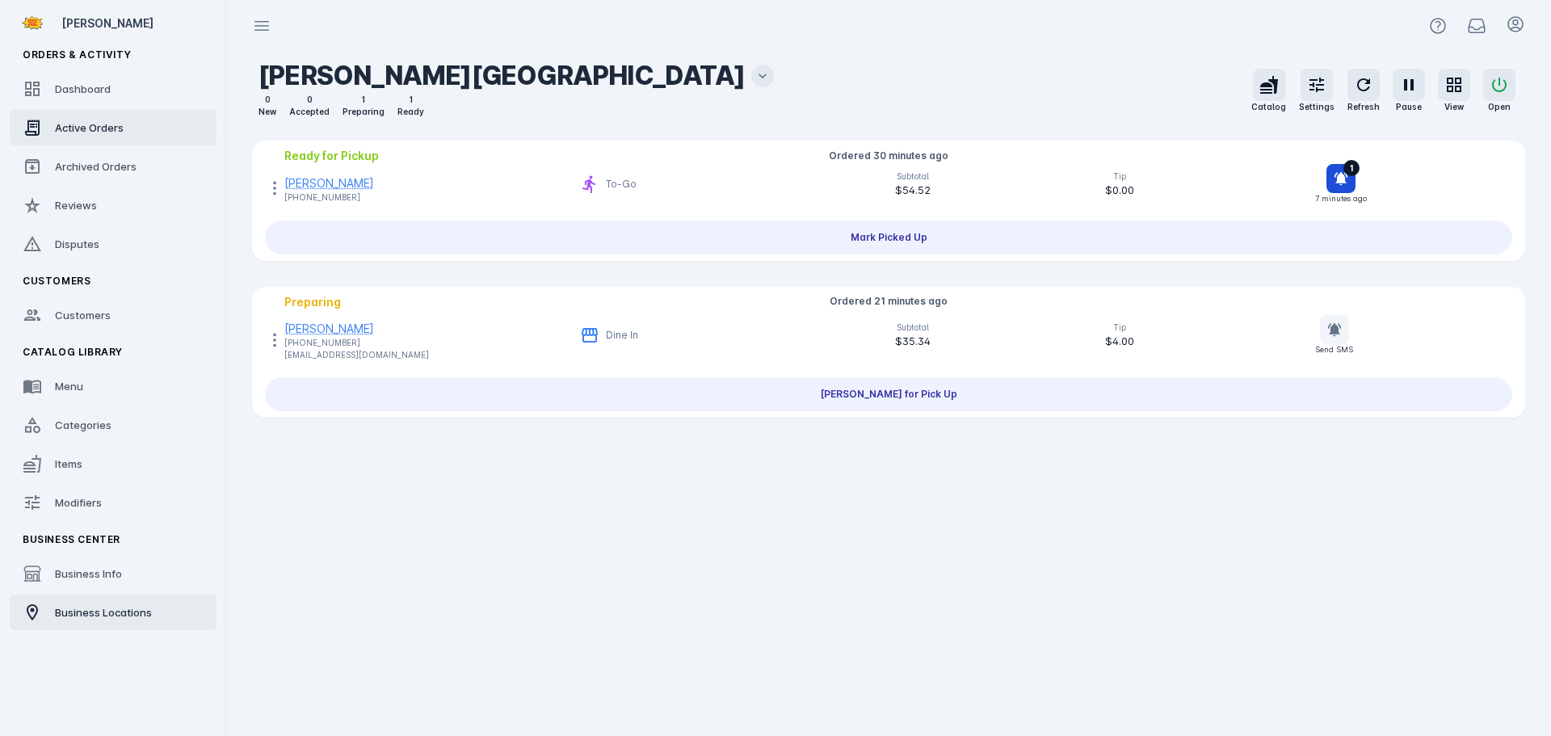
click at [95, 605] on div "Business Locations" at bounding box center [103, 612] width 97 height 16
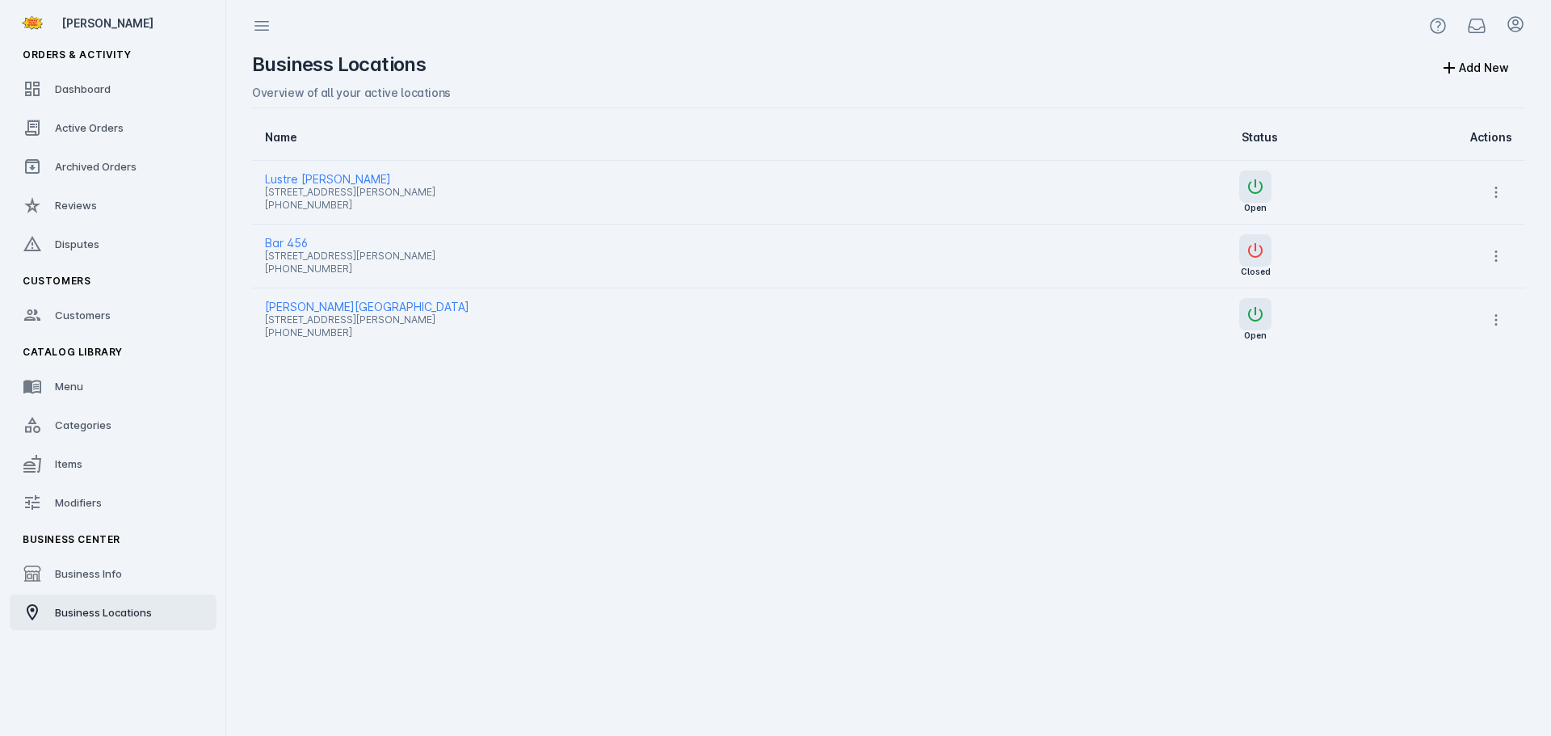
click at [288, 241] on span "Bar 456" at bounding box center [649, 243] width 768 height 19
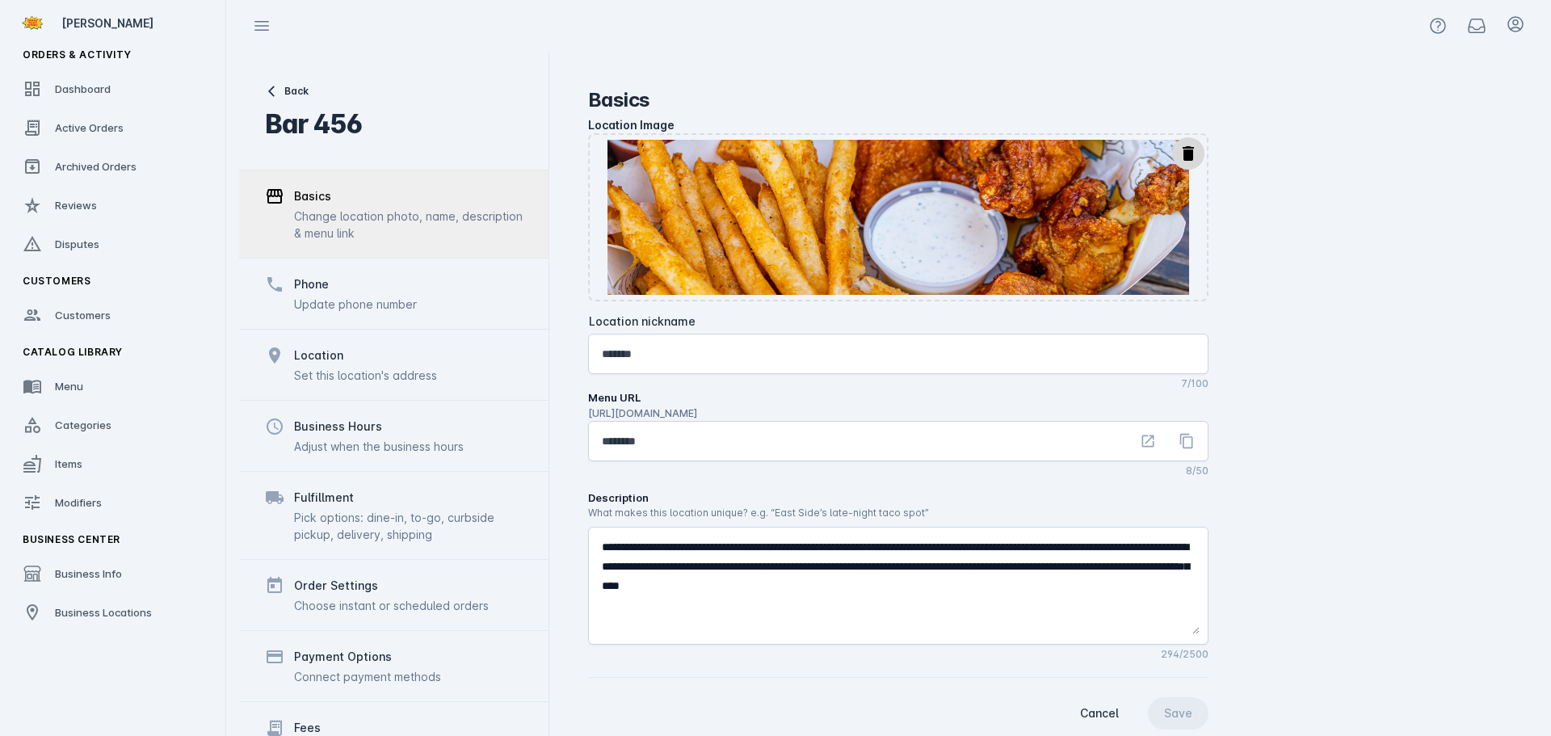
click at [358, 297] on div "Update phone number" at bounding box center [355, 304] width 123 height 17
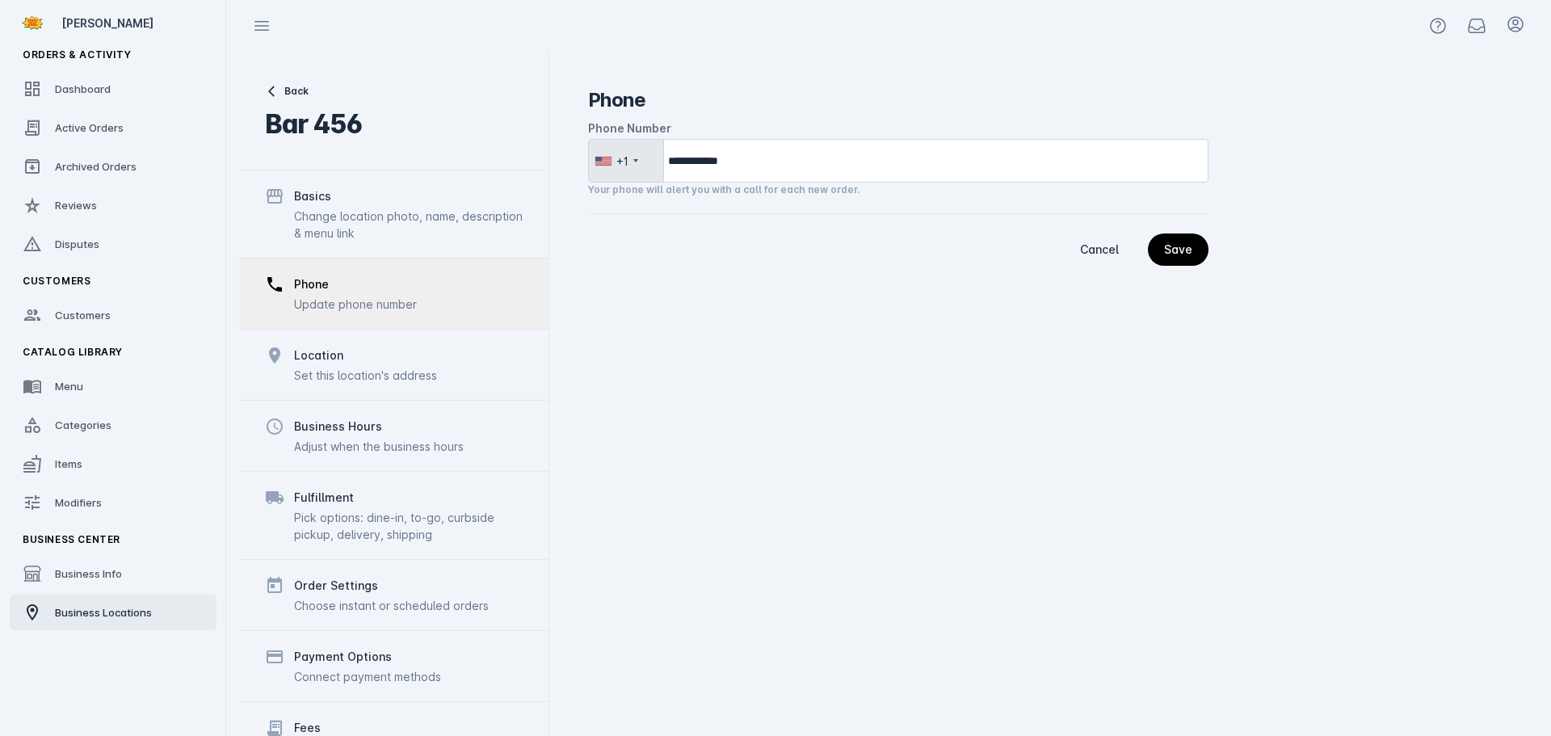
click at [137, 604] on link "Business Locations" at bounding box center [113, 613] width 207 height 36
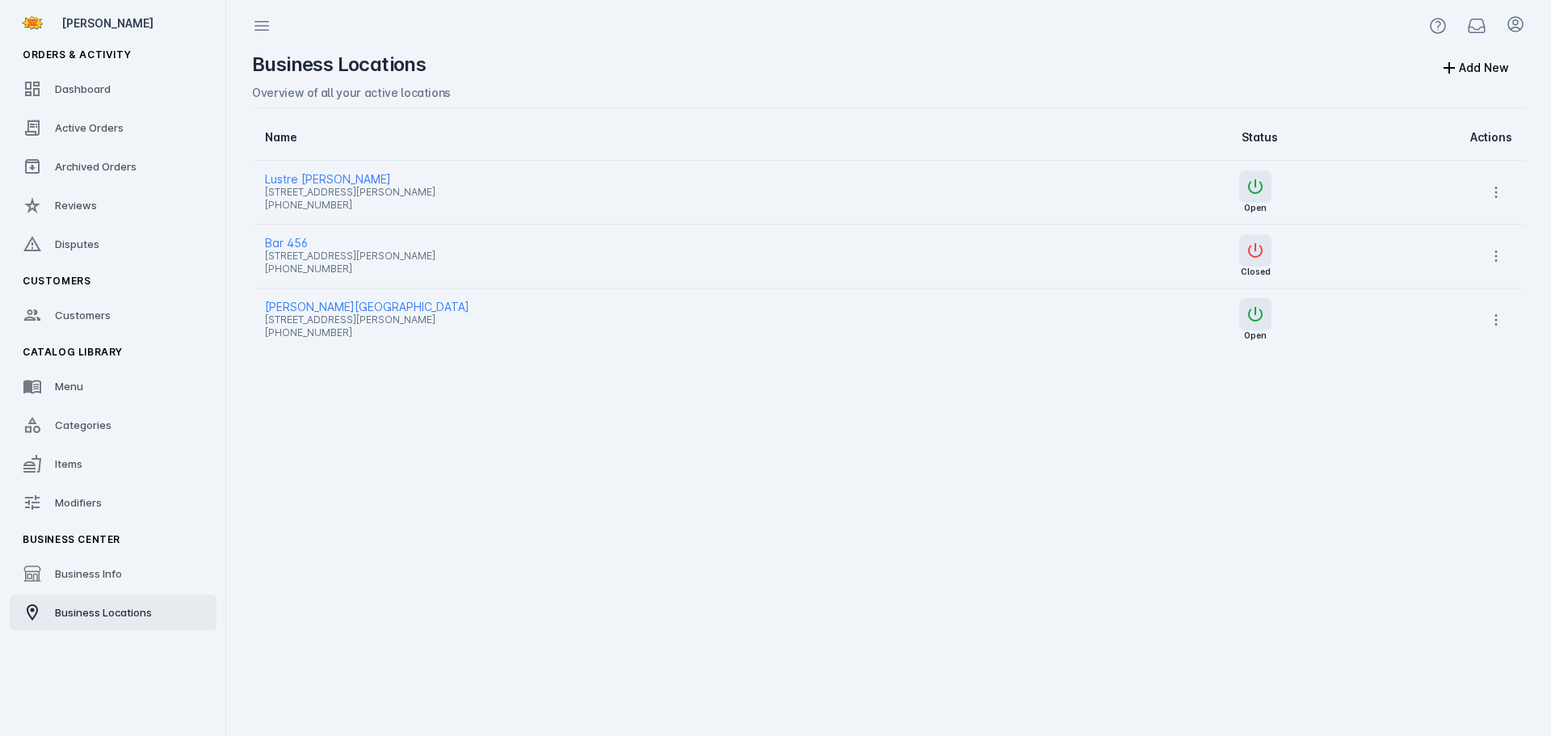
click at [314, 179] on span "Lustre Pearl Rainey" at bounding box center [649, 179] width 768 height 19
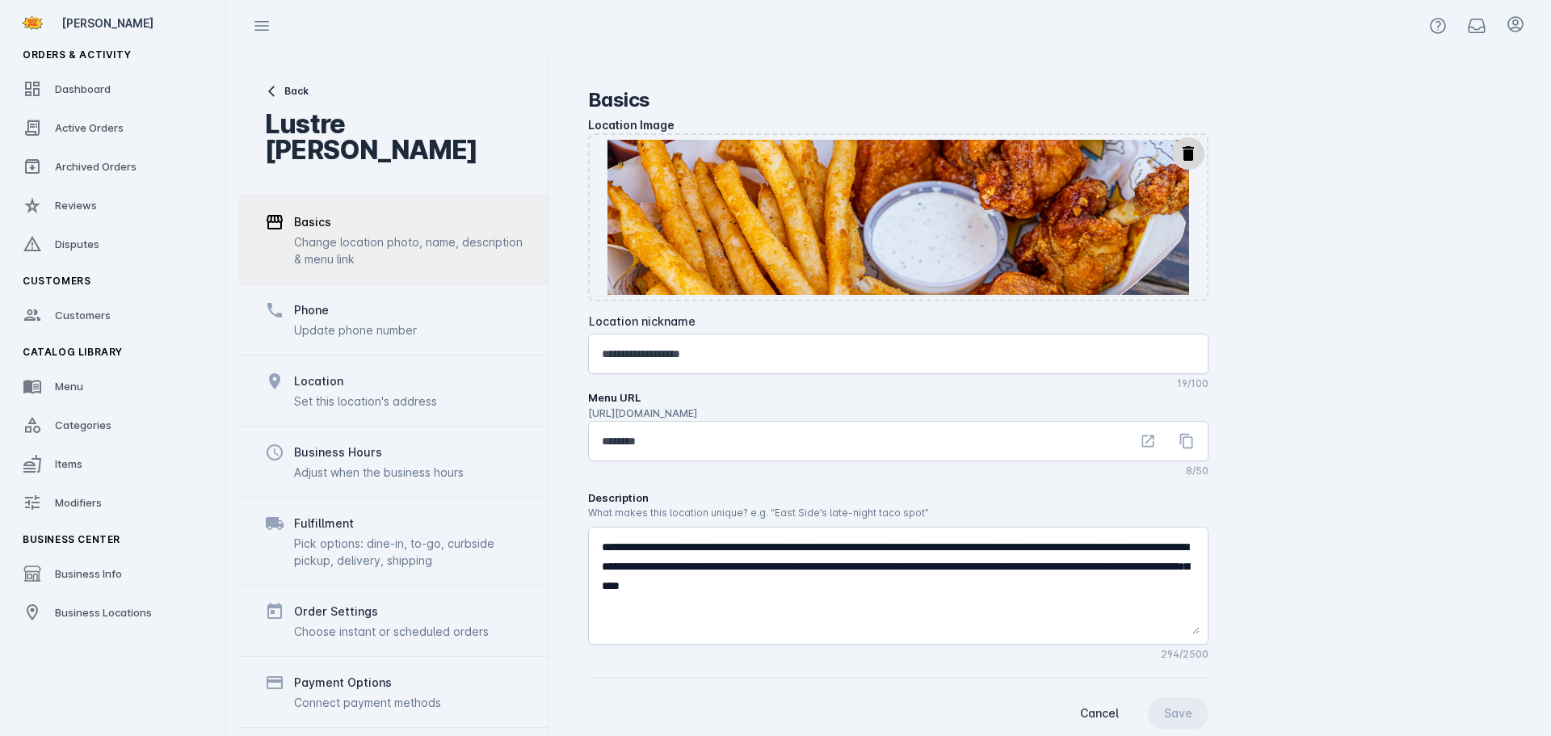
click at [352, 322] on div "Update phone number" at bounding box center [355, 330] width 123 height 17
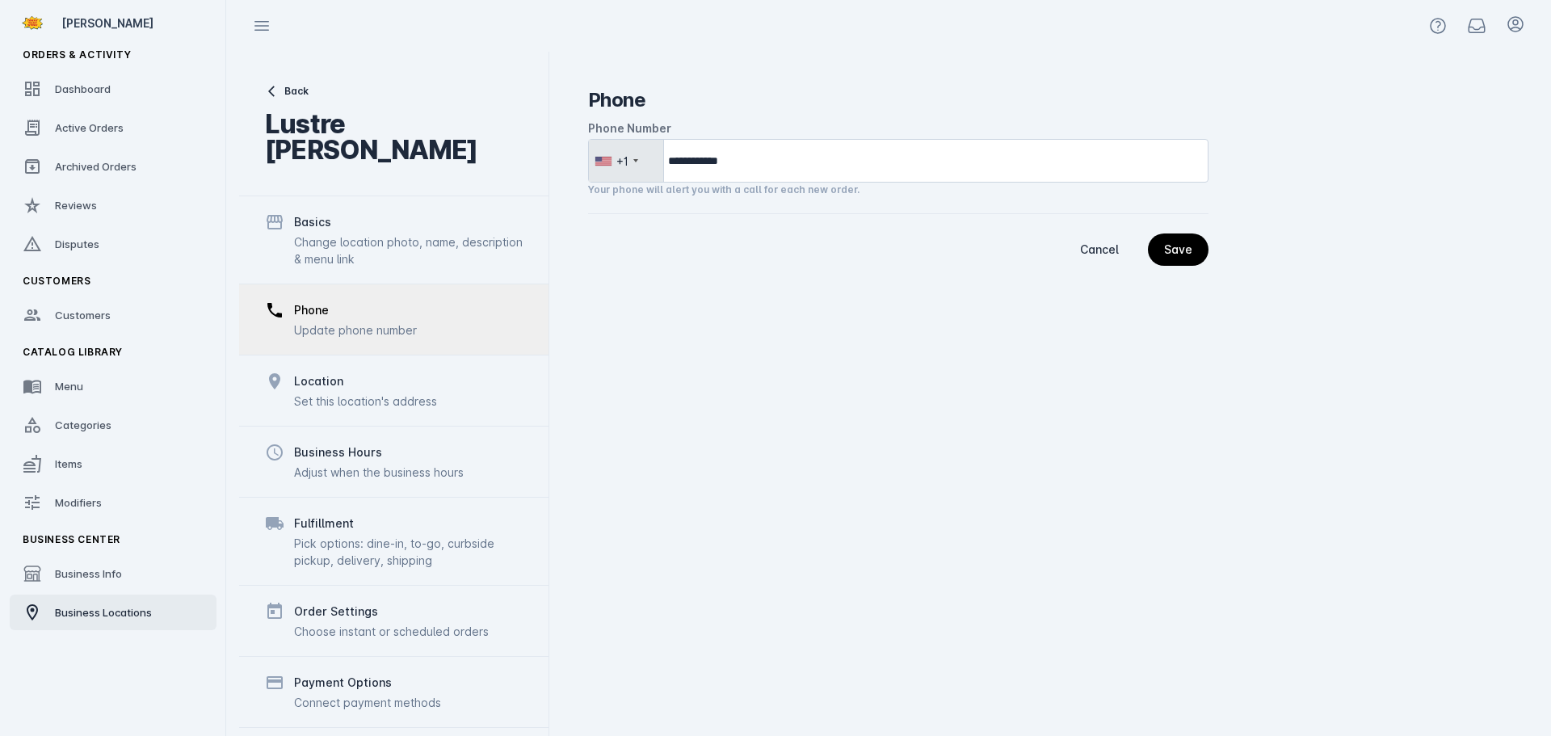
click at [107, 613] on span "Business Locations" at bounding box center [103, 612] width 97 height 13
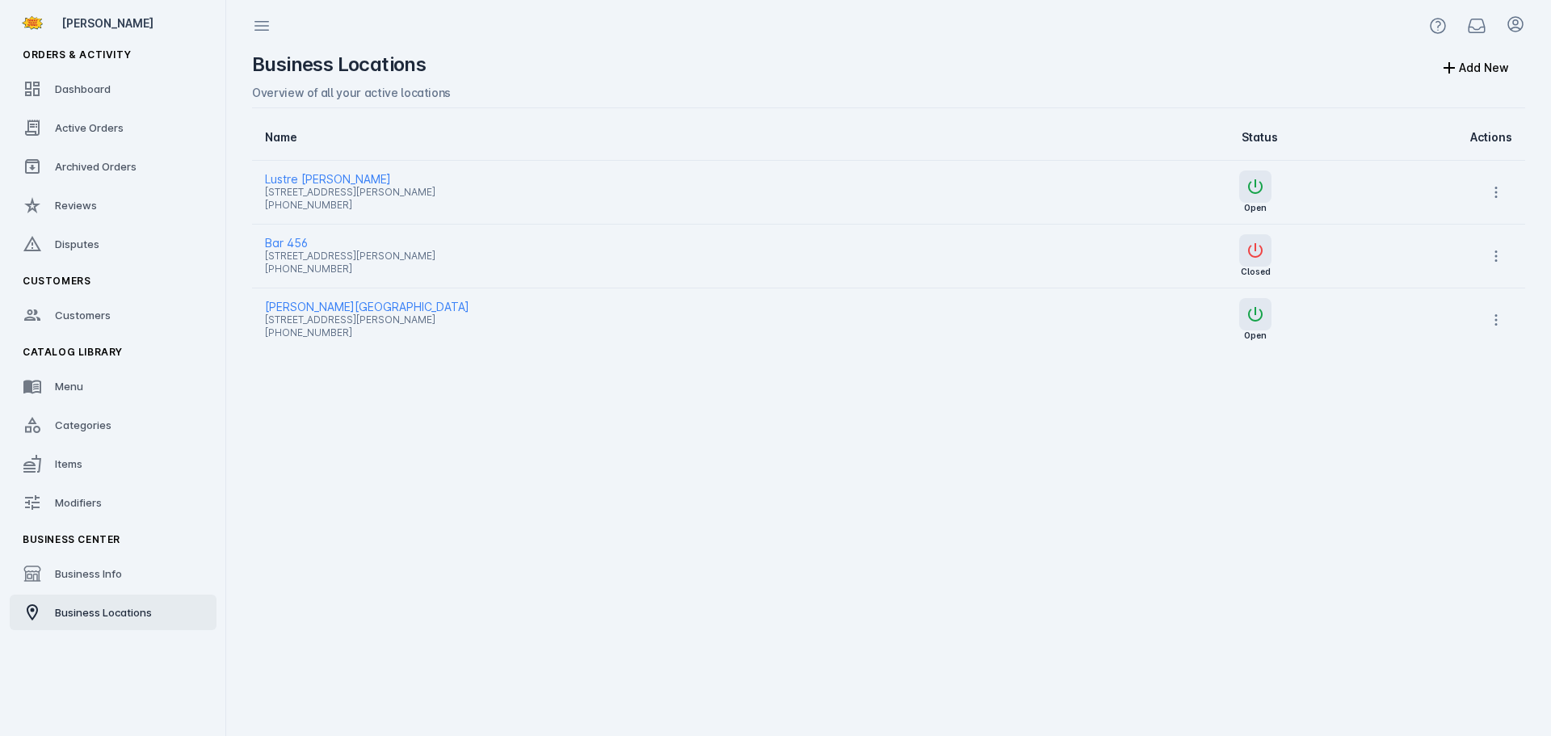
drag, startPoint x: 299, startPoint y: 268, endPoint x: 279, endPoint y: 313, distance: 48.8
click at [299, 268] on span "+15125980831" at bounding box center [649, 268] width 768 height 19
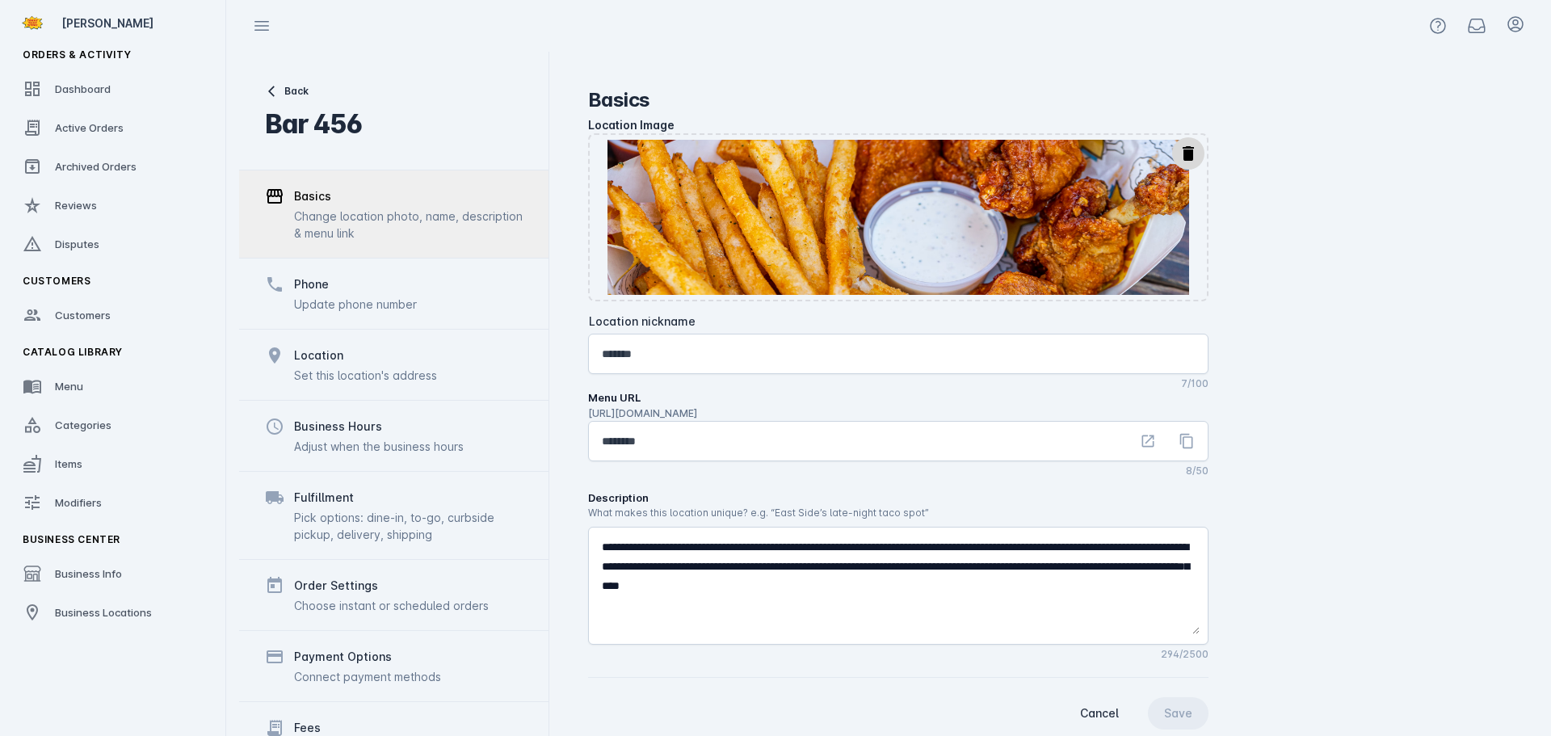
click at [319, 202] on div "Basics" at bounding box center [312, 196] width 37 height 19
click at [315, 289] on div "Phone" at bounding box center [311, 284] width 35 height 19
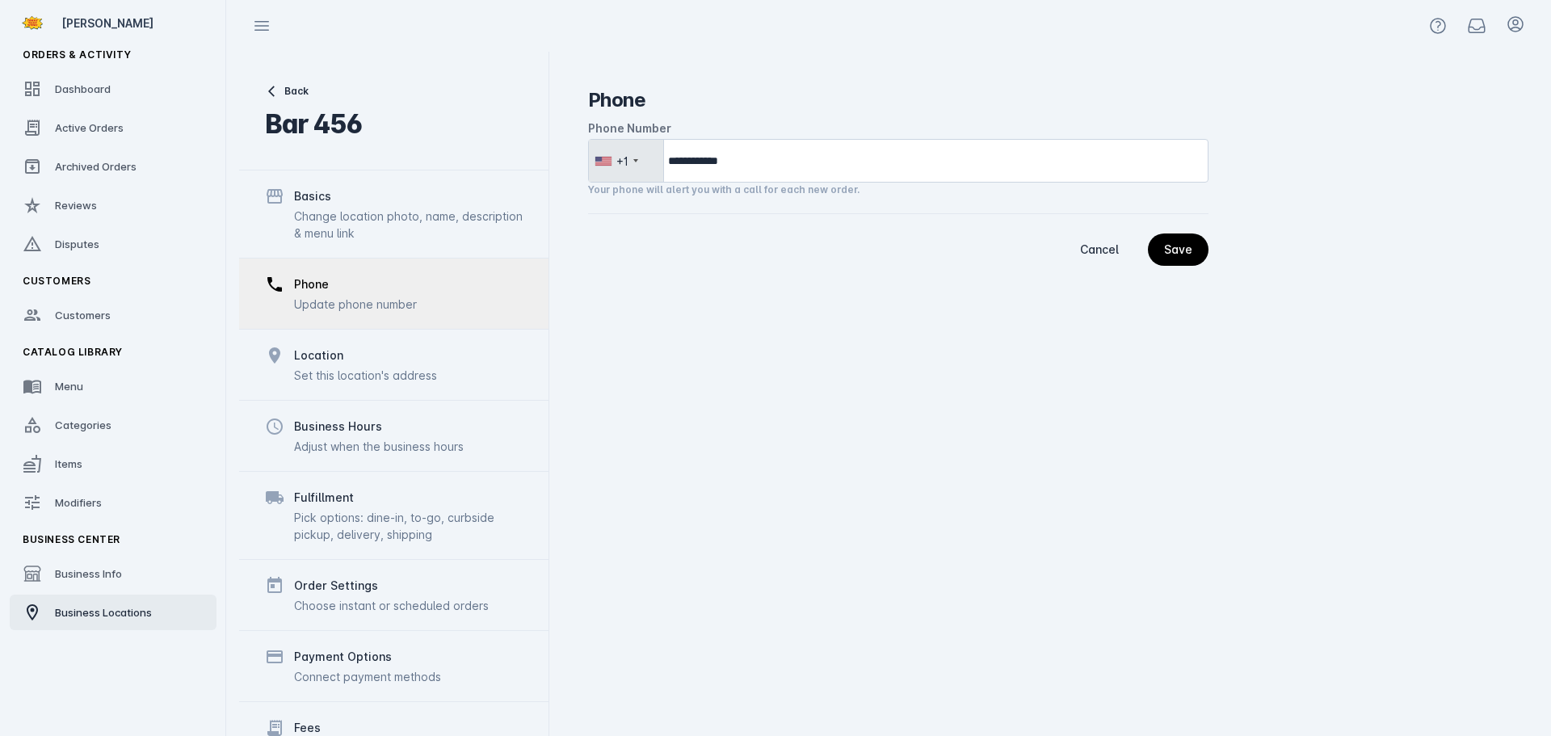
click at [118, 608] on span "Business Locations" at bounding box center [103, 612] width 97 height 13
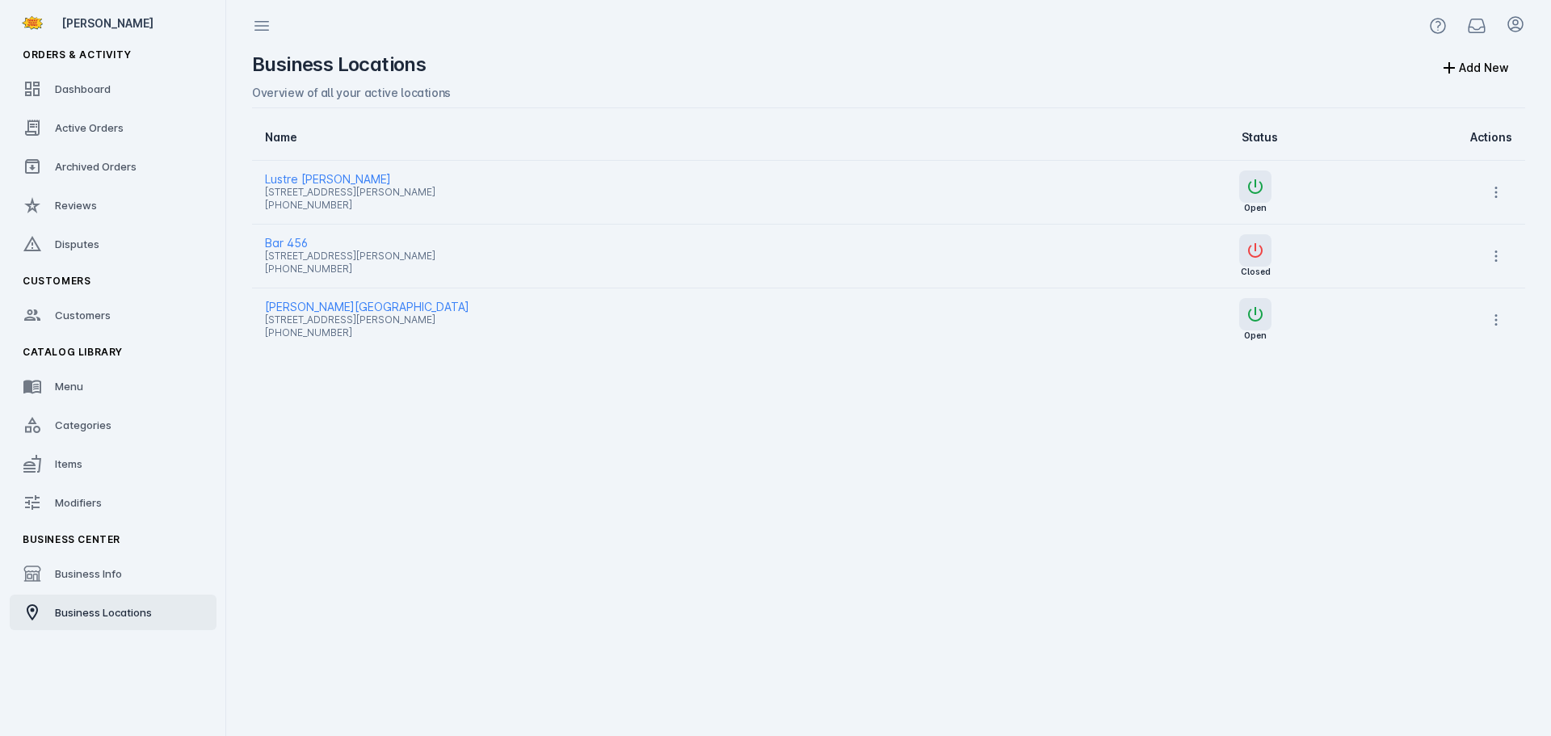
click at [323, 304] on span "[PERSON_NAME][GEOGRAPHIC_DATA]" at bounding box center [649, 306] width 768 height 19
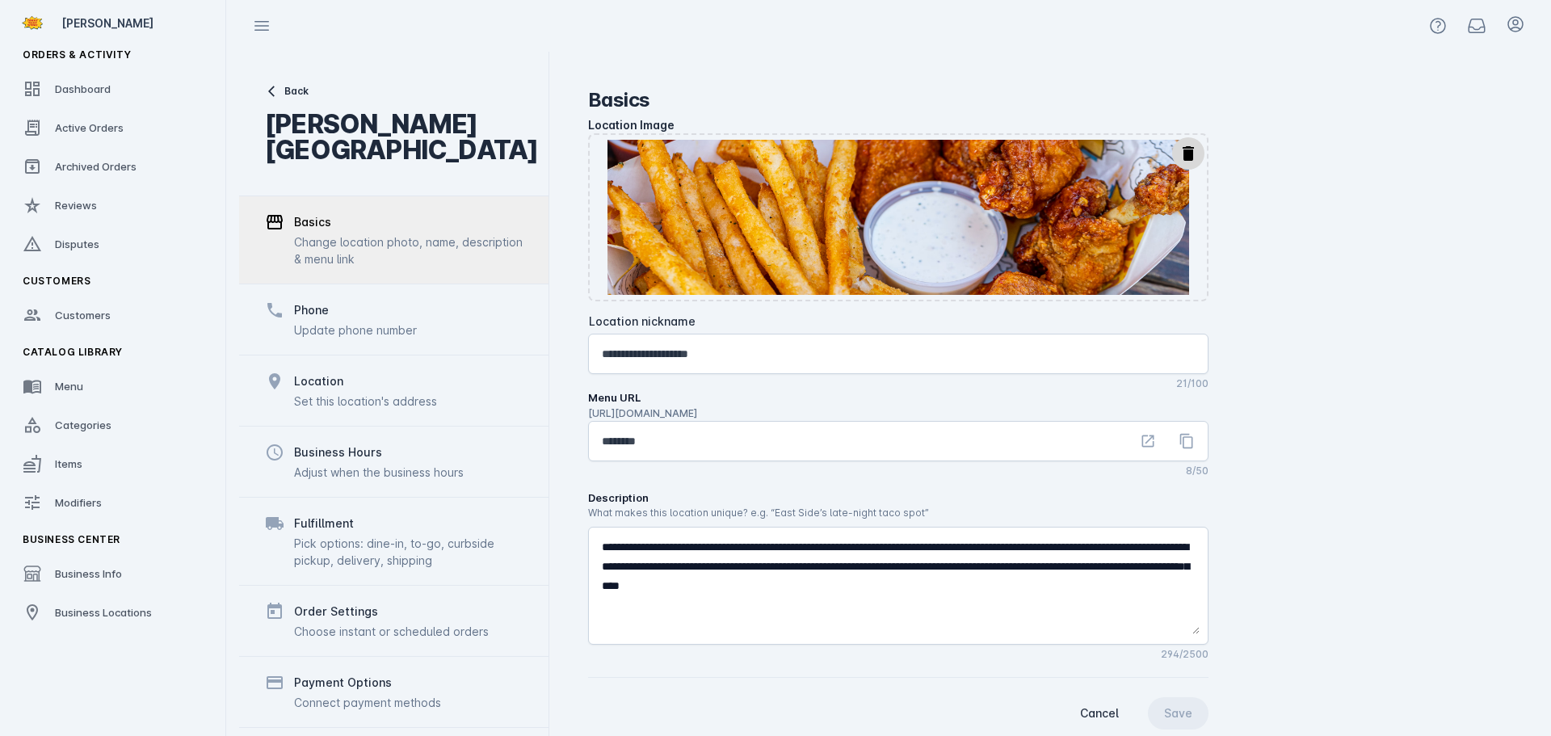
click at [314, 324] on div "Update phone number" at bounding box center [355, 330] width 123 height 17
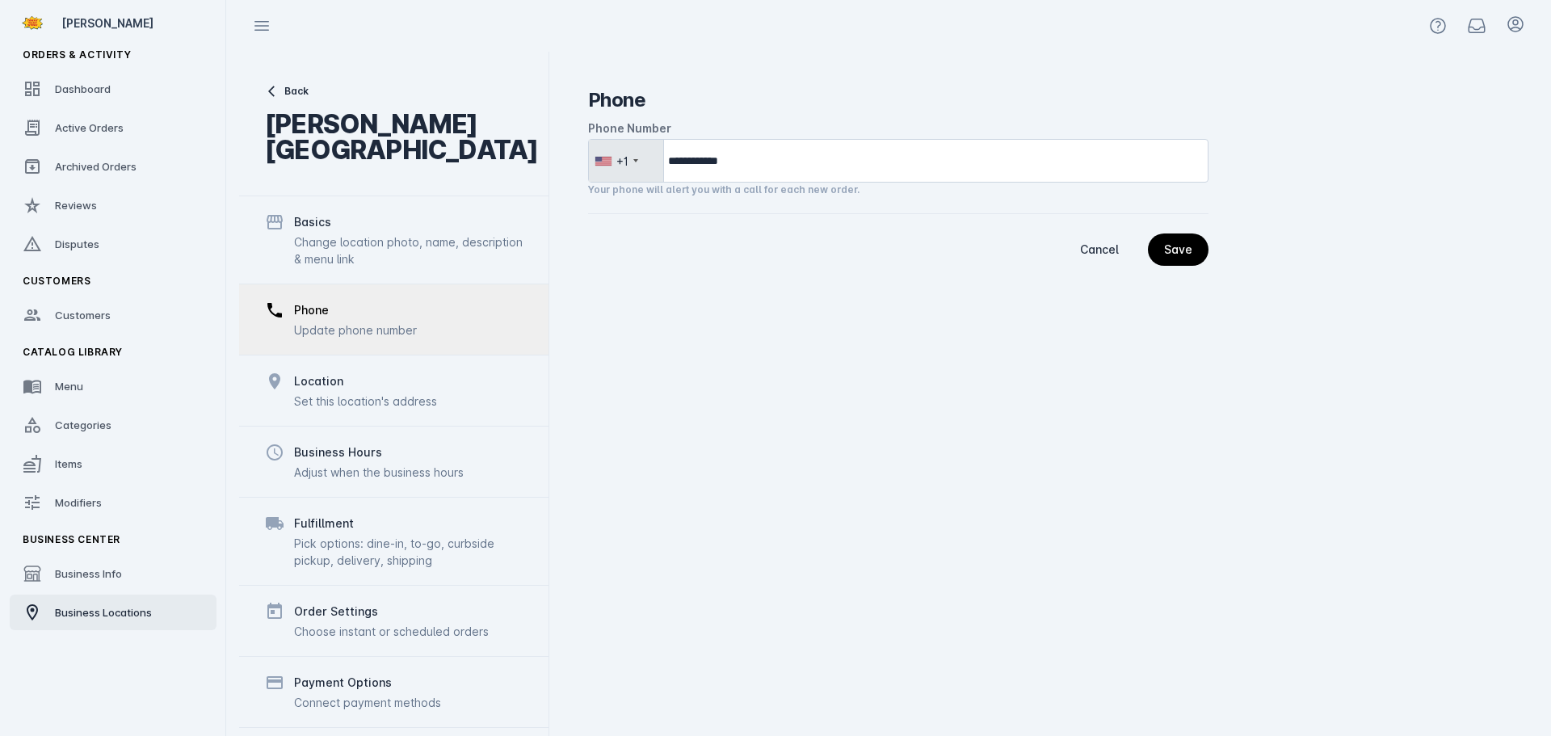
click at [115, 606] on span "Business Locations" at bounding box center [103, 612] width 97 height 13
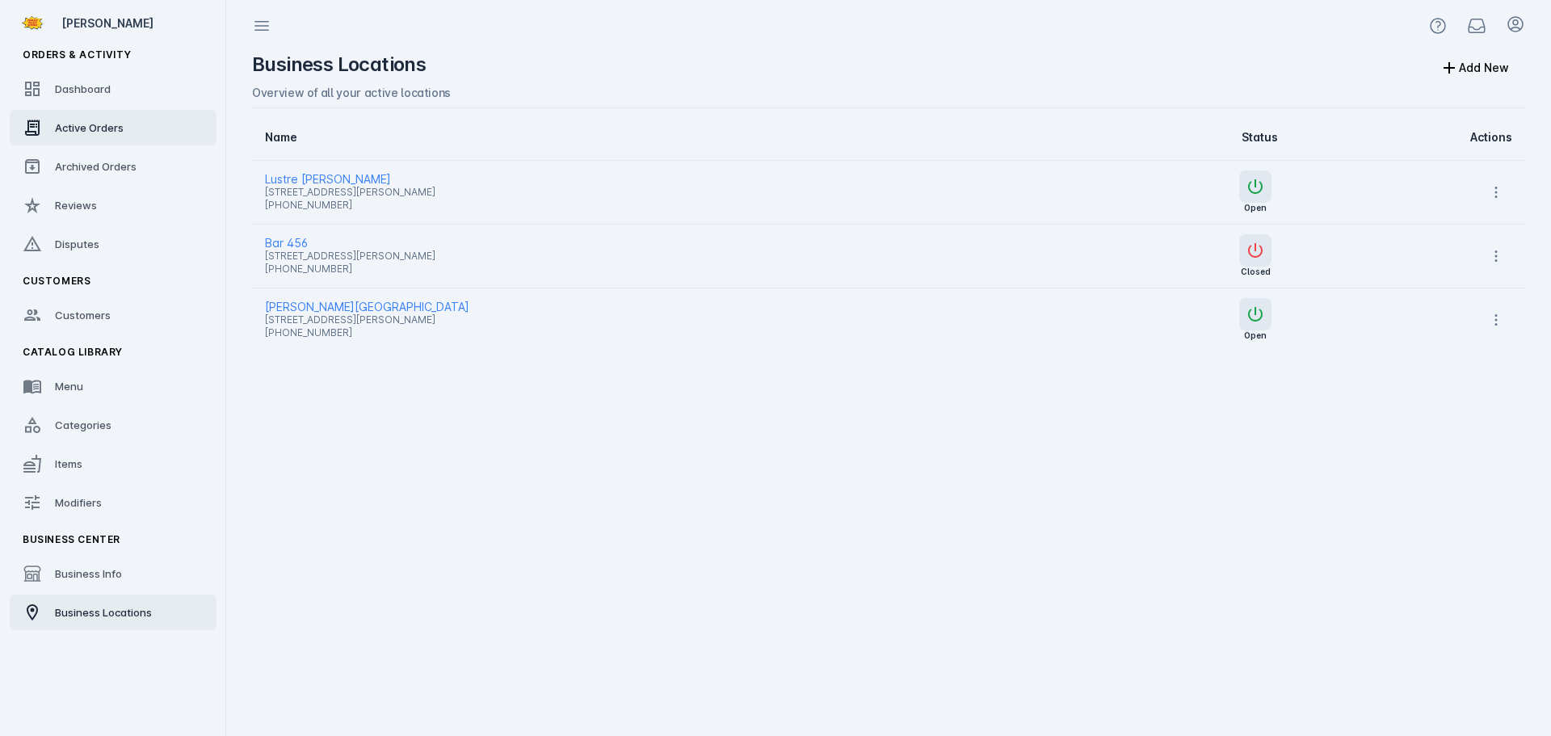
click at [120, 116] on link "Active Orders" at bounding box center [113, 128] width 207 height 36
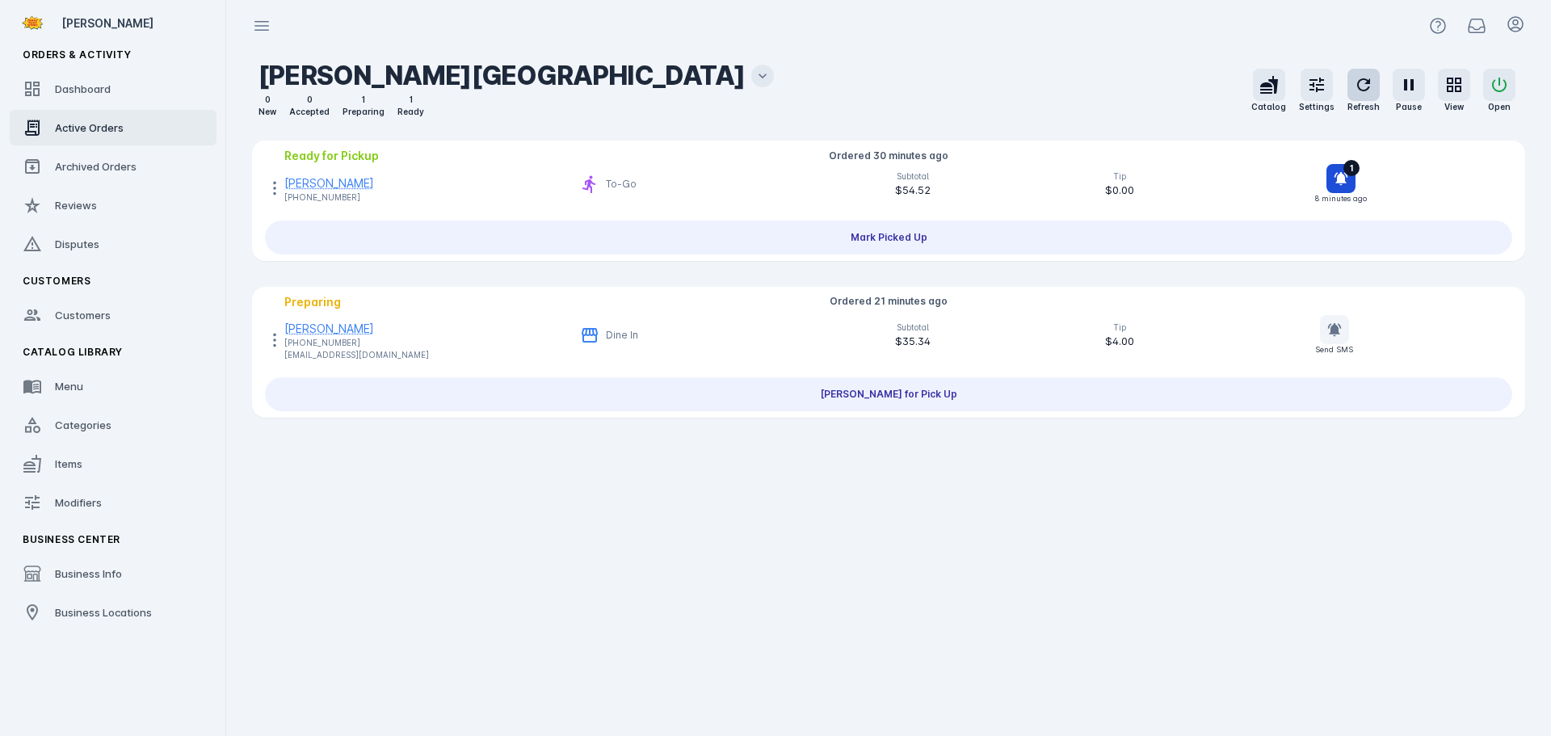
click at [1372, 90] on icon "button" at bounding box center [1363, 84] width 19 height 19
click at [1369, 90] on icon "button" at bounding box center [1363, 84] width 19 height 19
click at [1371, 86] on icon "button" at bounding box center [1363, 84] width 19 height 19
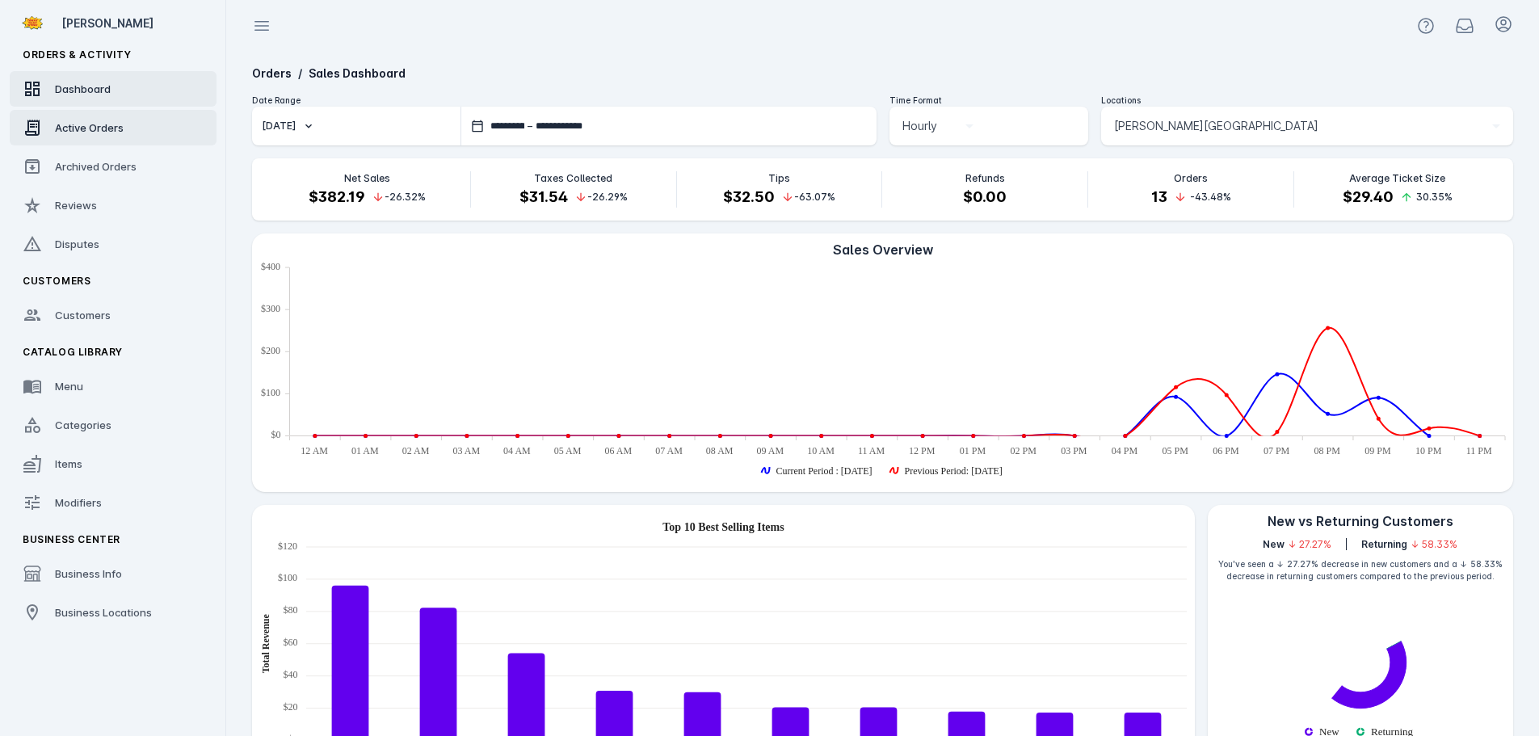
click at [86, 135] on div "Active Orders" at bounding box center [89, 128] width 69 height 16
